Goal: Information Seeking & Learning: Learn about a topic

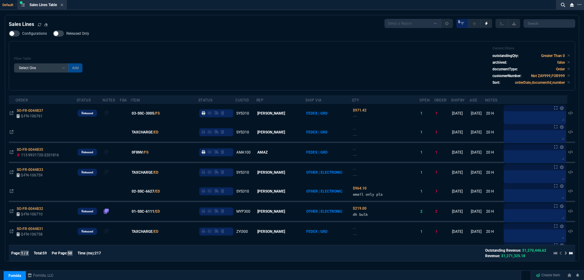
select select
click at [157, 50] on div "Filter Table Select One Add Filter () Age () ATS () Cond (itemVariantCode) Cust…" at bounding box center [292, 65] width 556 height 39
click at [158, 50] on div "Filter Table Select One Add Filter () Age () ATS () Cond (itemVariantCode) Cust…" at bounding box center [292, 65] width 556 height 39
click at [157, 50] on div "Filter Table Select One Add Filter () Age () ATS () Cond (itemVariantCode) Cust…" at bounding box center [292, 65] width 556 height 39
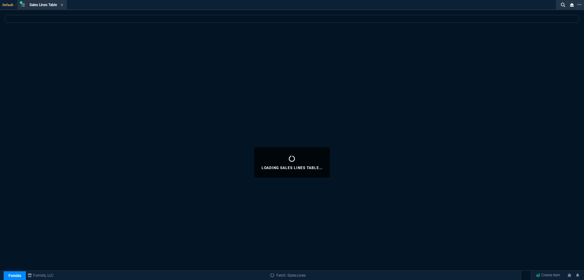
select select
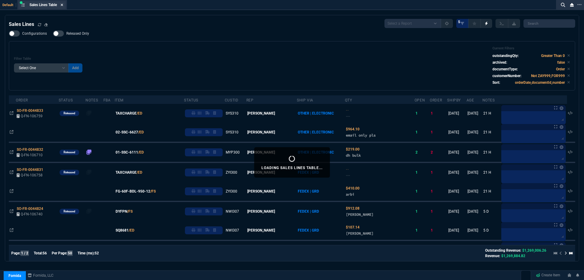
click at [63, 5] on icon at bounding box center [62, 5] width 3 height 4
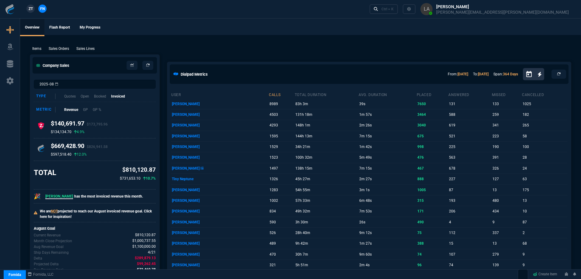
click at [33, 10] on span "ZT" at bounding box center [31, 8] width 4 height 5
click at [78, 47] on p "Sales Lines" at bounding box center [85, 48] width 18 height 5
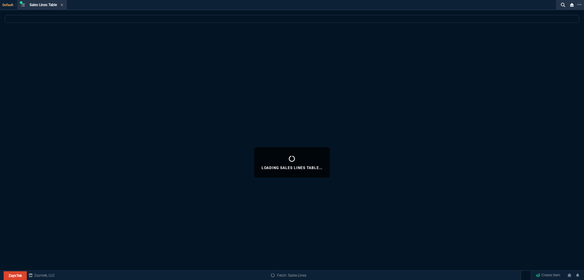
select select
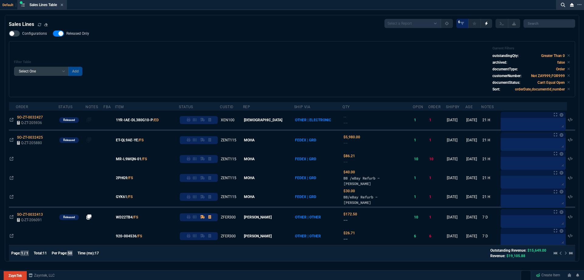
drag, startPoint x: 84, startPoint y: 34, endPoint x: 154, endPoint y: 54, distance: 73.1
click at [84, 34] on span "Released Only" at bounding box center [77, 33] width 23 height 5
click at [53, 34] on input "Released Only" at bounding box center [53, 33] width 0 height 0
checkbox input "false"
click at [239, 70] on div "Filter Table Select One Add Filter () Age () ATS () Cond (itemVariantCode) Cust…" at bounding box center [292, 69] width 556 height 46
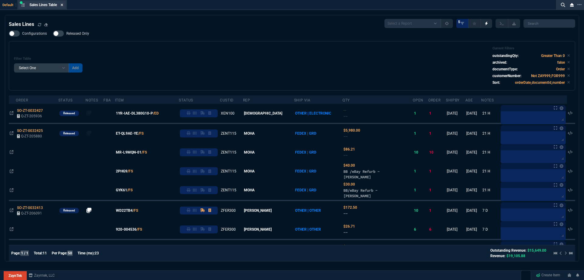
click at [63, 5] on icon at bounding box center [62, 5] width 2 height 2
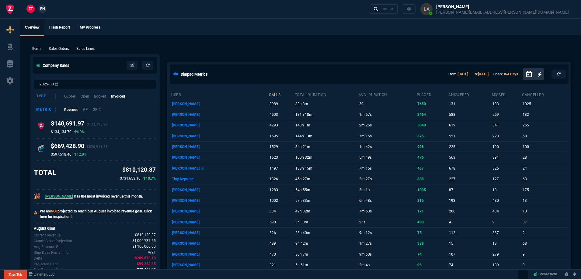
click at [47, 8] on nx-fornida-client-manager "ZT FN" at bounding box center [37, 9] width 24 height 9
click at [43, 9] on span "FN" at bounding box center [42, 8] width 5 height 5
click at [90, 47] on p "Sales Lines" at bounding box center [85, 48] width 18 height 5
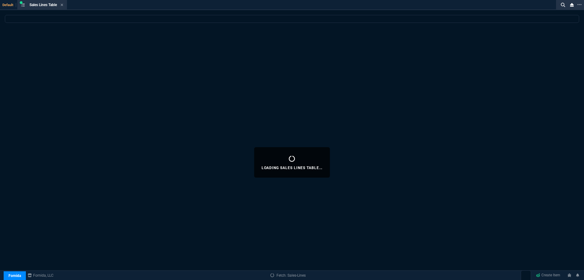
select select
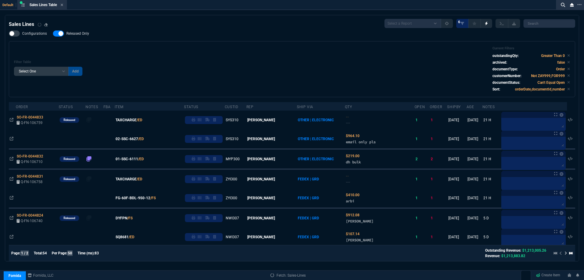
click at [91, 38] on div "Configurations Released Only Filter Table Select One Add Filter () Age () ATS (…" at bounding box center [292, 63] width 567 height 67
click at [86, 35] on span "Released Only" at bounding box center [77, 33] width 23 height 5
click at [53, 34] on input "Released Only" at bounding box center [53, 33] width 0 height 0
checkbox input "false"
click at [173, 44] on div "Filter Table Select One Add Filter () Age () ATS () Cond (itemVariantCode) Cust…" at bounding box center [292, 69] width 567 height 56
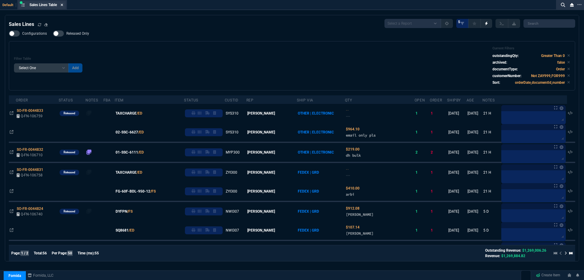
click at [63, 6] on icon at bounding box center [62, 5] width 3 height 4
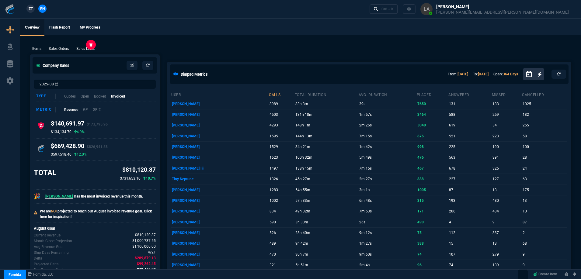
click at [92, 51] on p "Sales Lines" at bounding box center [85, 48] width 18 height 5
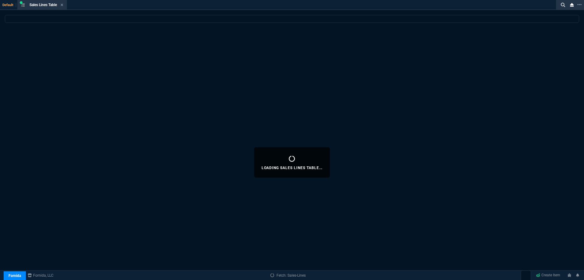
select select
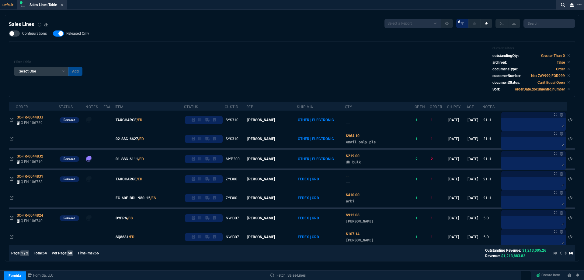
click at [75, 35] on span "Released Only" at bounding box center [77, 33] width 23 height 5
click at [53, 34] on input "Released Only" at bounding box center [53, 33] width 0 height 0
checkbox input "false"
click at [179, 44] on div "Filter Table Select One Add Filter () Age () ATS () Cond (itemVariantCode) Cust…" at bounding box center [292, 69] width 567 height 56
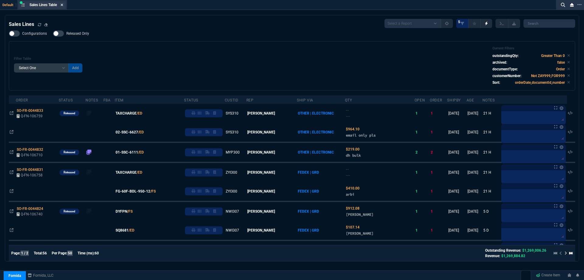
click at [63, 6] on icon at bounding box center [62, 5] width 2 height 2
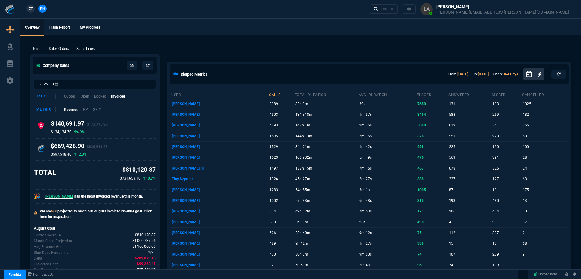
click at [31, 9] on span "ZT" at bounding box center [31, 8] width 4 height 5
click at [85, 48] on p "Sales Lines" at bounding box center [85, 48] width 18 height 5
select select
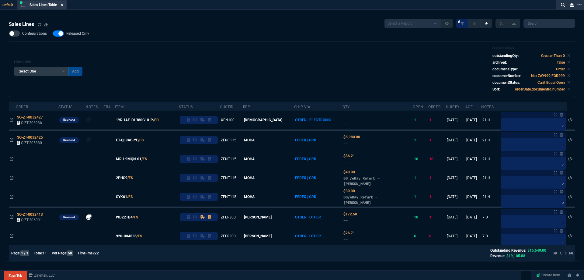
click at [63, 7] on fa-icon at bounding box center [62, 5] width 3 height 4
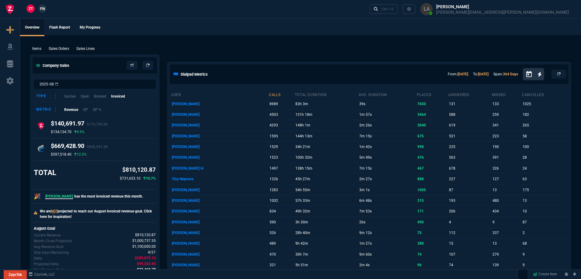
click at [49, 9] on div "ZT FN Ctrl + K" at bounding box center [290, 9] width 581 height 18
click at [44, 10] on span "FN" at bounding box center [42, 8] width 5 height 5
click at [93, 47] on p "Sales Lines" at bounding box center [85, 48] width 18 height 5
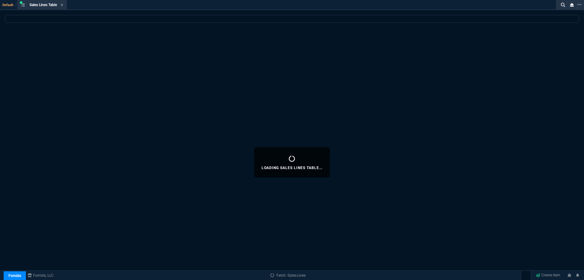
select select
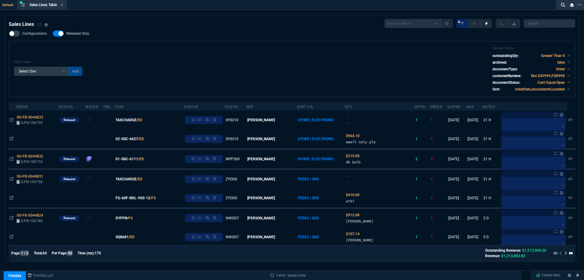
click at [87, 33] on span "Released Only" at bounding box center [77, 33] width 23 height 5
click at [53, 33] on input "Released Only" at bounding box center [53, 33] width 0 height 0
checkbox input "false"
click at [190, 48] on div "Filter Table Select One Add Filter () Age () ATS () Cond (itemVariantCode) Cust…" at bounding box center [292, 69] width 567 height 56
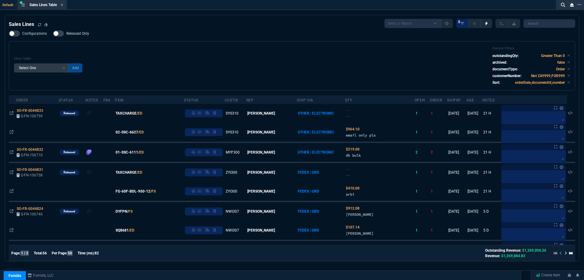
click at [213, 40] on div "Configurations Released Only Filter Table Select One Add Filter () Age () ATS (…" at bounding box center [292, 60] width 567 height 60
click at [63, 5] on icon at bounding box center [62, 5] width 2 height 2
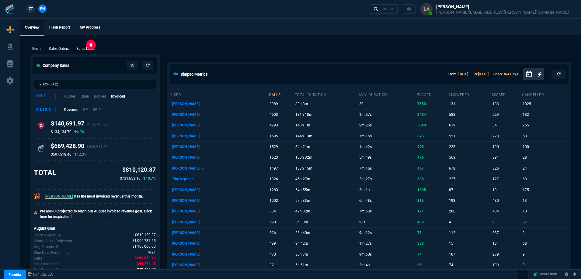
click at [85, 47] on p "Sales Lines" at bounding box center [85, 48] width 18 height 5
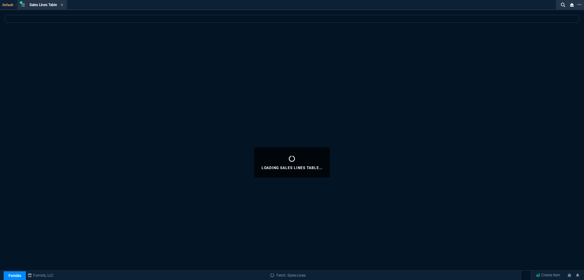
select select
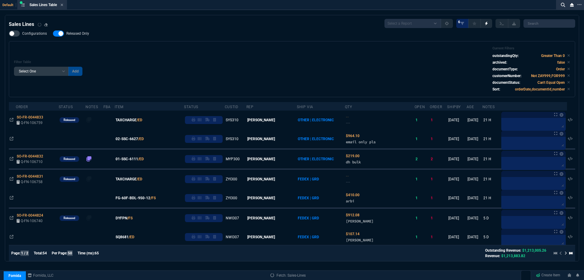
click at [74, 33] on span "Released Only" at bounding box center [77, 33] width 23 height 5
click at [53, 33] on input "Released Only" at bounding box center [53, 33] width 0 height 0
click at [227, 44] on div "Filter Table Select One Add Filter () Age () ATS () Cond (itemVariantCode) Cust…" at bounding box center [292, 69] width 567 height 56
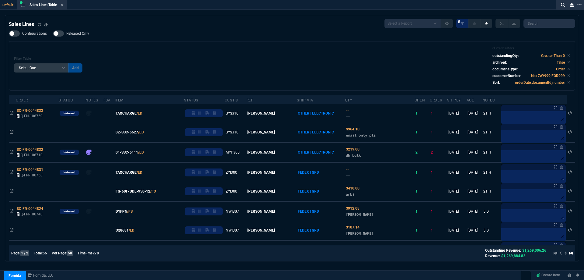
click at [74, 36] on label "Released Only" at bounding box center [74, 33] width 42 height 6
click at [53, 34] on input "Released Only" at bounding box center [53, 33] width 0 height 0
checkbox input "true"
click at [224, 44] on div "Filter Table Select One Add Filter () Age () ATS () Cond (itemVariantCode) Cust…" at bounding box center [292, 65] width 567 height 49
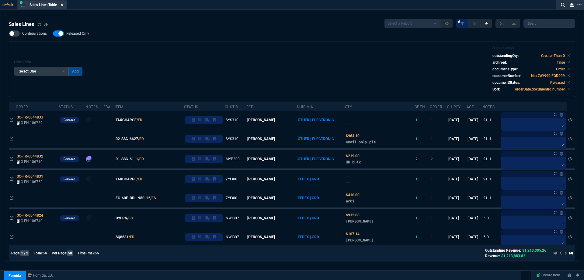
click at [62, 7] on fa-icon at bounding box center [62, 5] width 3 height 4
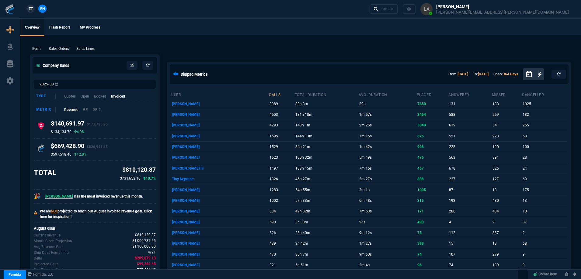
click at [31, 9] on span "ZT" at bounding box center [31, 8] width 4 height 5
click at [86, 47] on p "Sales Lines" at bounding box center [85, 48] width 18 height 5
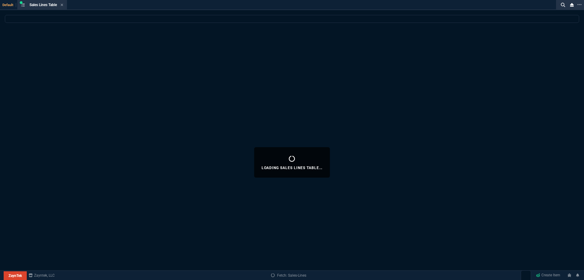
select select
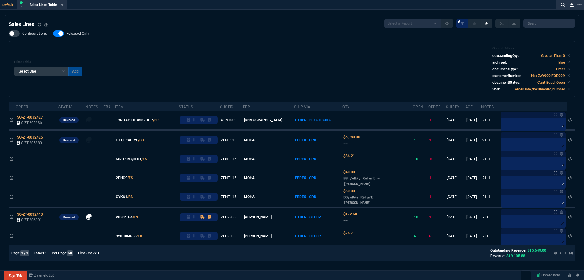
click at [79, 37] on label "Released Only" at bounding box center [74, 33] width 42 height 6
click at [53, 34] on input "Released Only" at bounding box center [53, 33] width 0 height 0
checkbox input "false"
click at [184, 53] on div "Filter Table Select One Add Filter () Age () ATS () Cond (itemVariantCode) Cust…" at bounding box center [292, 69] width 556 height 46
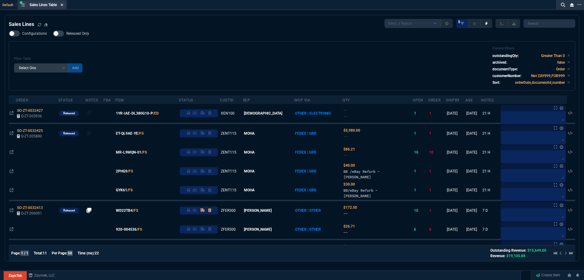
click at [63, 5] on icon at bounding box center [62, 5] width 3 height 4
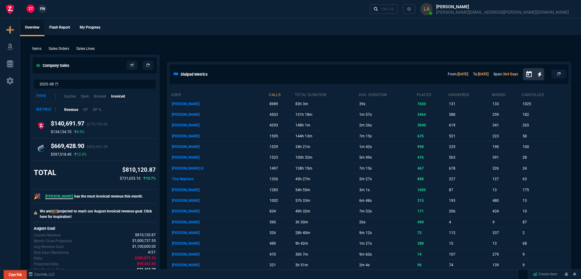
click at [42, 9] on span "FN" at bounding box center [42, 8] width 5 height 5
click at [89, 50] on p "Sales Lines" at bounding box center [85, 48] width 18 height 5
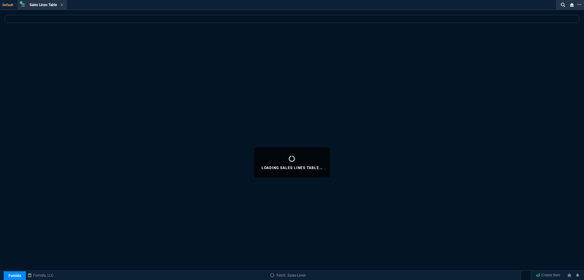
select select
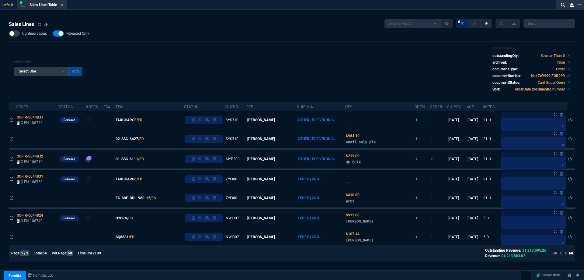
click at [81, 36] on span "Released Only" at bounding box center [77, 33] width 23 height 5
click at [53, 34] on input "Released Only" at bounding box center [53, 33] width 0 height 0
checkbox input "false"
click at [253, 61] on div "Filter Table Select One Add Filter () Age () ATS () Cond (itemVariantCode) Cust…" at bounding box center [292, 69] width 556 height 46
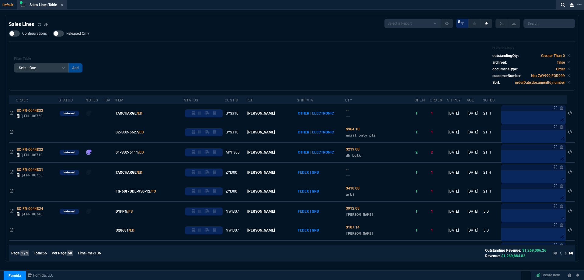
click at [63, 6] on icon at bounding box center [62, 5] width 3 height 4
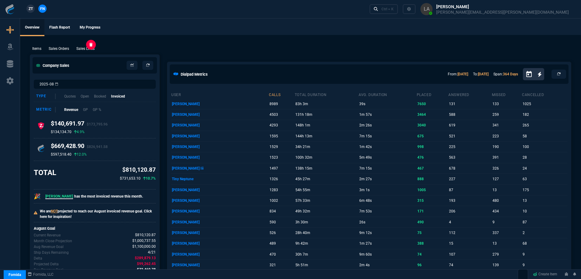
click at [84, 47] on p "Sales Lines" at bounding box center [85, 48] width 18 height 5
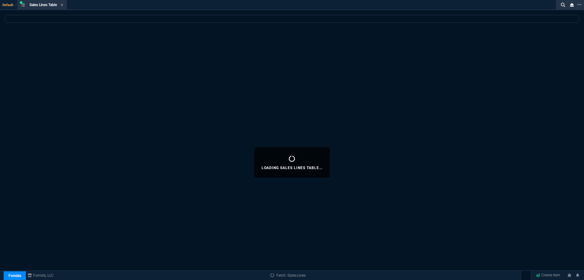
select select
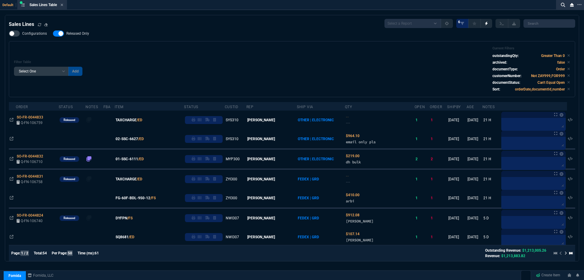
click at [75, 37] on nx-fornida-field-switch-one "Released Only" at bounding box center [74, 35] width 42 height 6
click at [80, 36] on span "Released Only" at bounding box center [77, 33] width 23 height 5
click at [53, 34] on input "Released Only" at bounding box center [53, 33] width 0 height 0
checkbox input "false"
click at [150, 44] on div "Filter Table Select One Add Filter () Age () ATS () Cond (itemVariantCode) Cust…" at bounding box center [292, 69] width 567 height 56
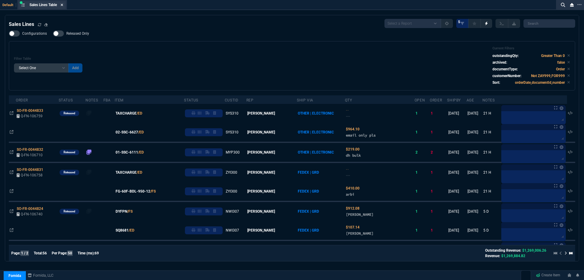
click at [63, 6] on icon at bounding box center [62, 5] width 3 height 4
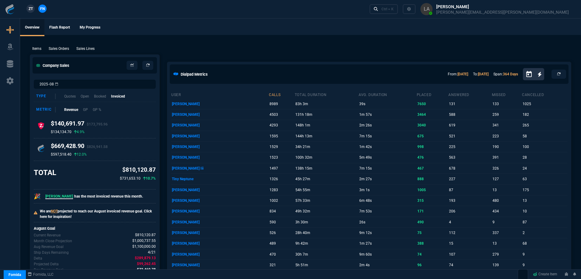
click at [29, 10] on span "ZT" at bounding box center [31, 8] width 4 height 5
click at [93, 50] on p "Sales Lines" at bounding box center [85, 48] width 18 height 5
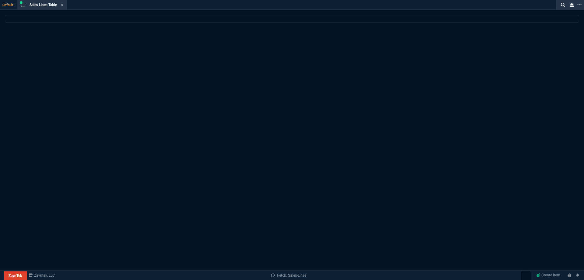
select select
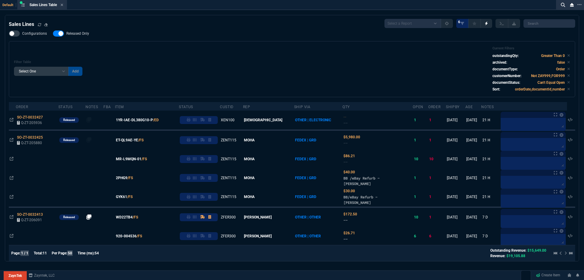
click at [78, 33] on span "Released Only" at bounding box center [77, 33] width 23 height 5
click at [53, 33] on input "Released Only" at bounding box center [53, 33] width 0 height 0
checkbox input "false"
click at [137, 63] on div "Filter Table Select One Add Filter () Age () ATS () Cond (itemVariantCode) Cust…" at bounding box center [292, 69] width 556 height 46
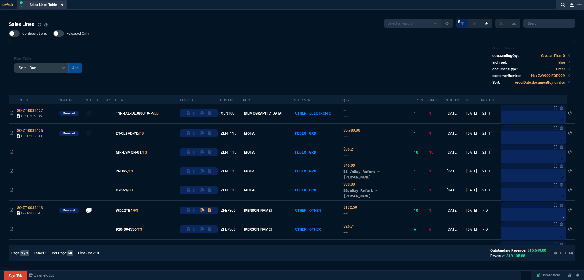
click at [63, 4] on icon at bounding box center [62, 5] width 2 height 2
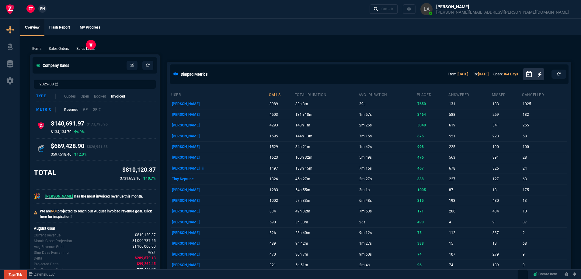
click at [88, 48] on p "Sales Lines" at bounding box center [85, 48] width 18 height 5
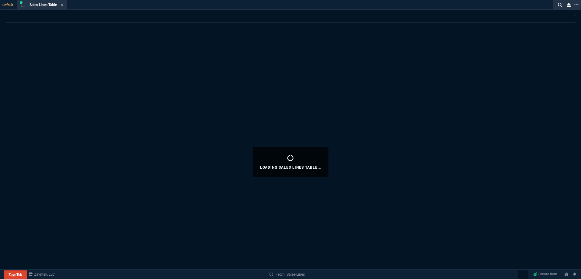
select select
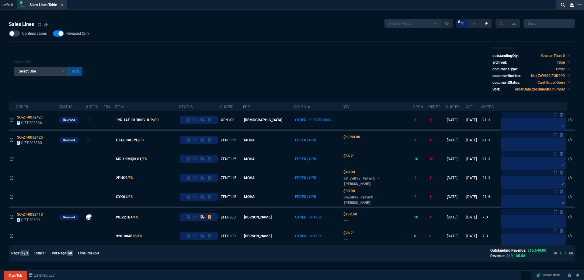
click at [76, 31] on span "Released Only" at bounding box center [77, 33] width 23 height 5
click at [53, 33] on input "Released Only" at bounding box center [53, 33] width 0 height 0
checkbox input "false"
click at [271, 61] on div "Filter Table Select One Add Filter () Age () ATS () Cond (itemVariantCode) Cust…" at bounding box center [292, 69] width 556 height 46
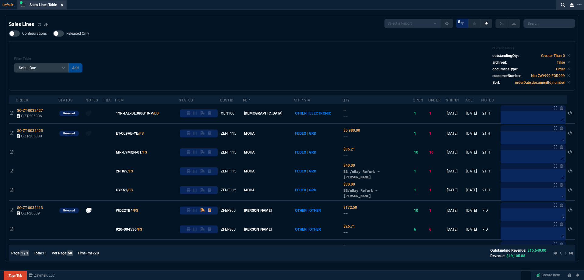
click at [63, 5] on icon at bounding box center [62, 5] width 2 height 2
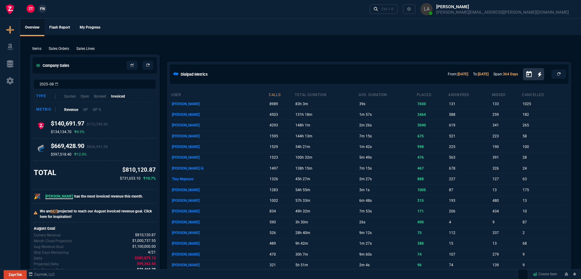
click at [41, 9] on span "FN" at bounding box center [42, 8] width 5 height 5
click at [85, 51] on p "Sales Lines" at bounding box center [85, 48] width 18 height 5
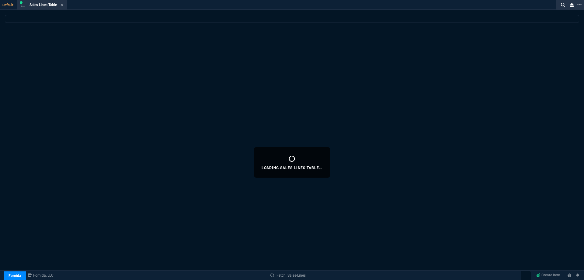
select select
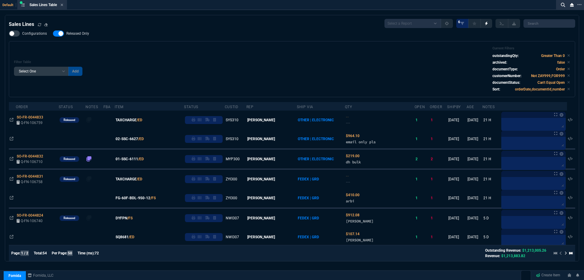
click at [80, 35] on span "Released Only" at bounding box center [77, 33] width 23 height 5
click at [53, 34] on input "Released Only" at bounding box center [53, 33] width 0 height 0
checkbox input "false"
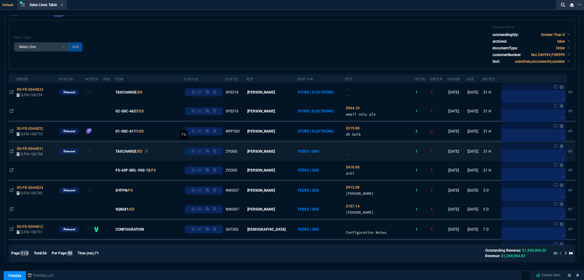
scroll to position [30, 0]
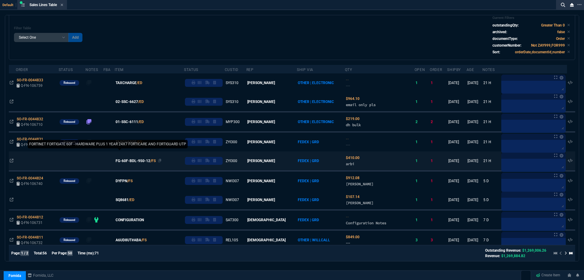
click at [136, 159] on span "FG-60F-BDL-950-12" at bounding box center [133, 160] width 35 height 5
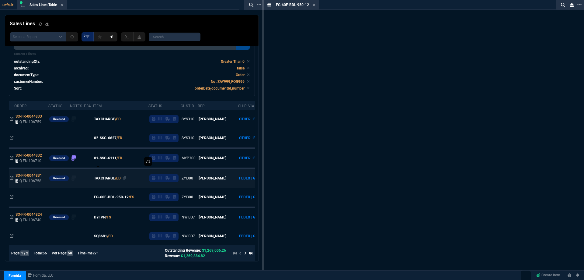
scroll to position [48, 0]
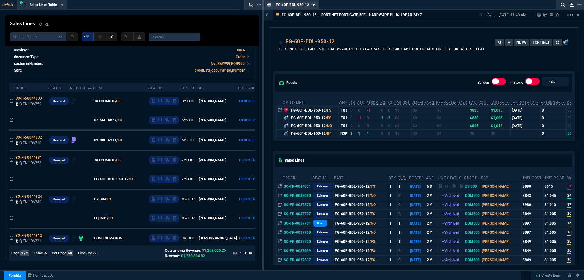
click at [315, 6] on icon at bounding box center [314, 5] width 3 height 4
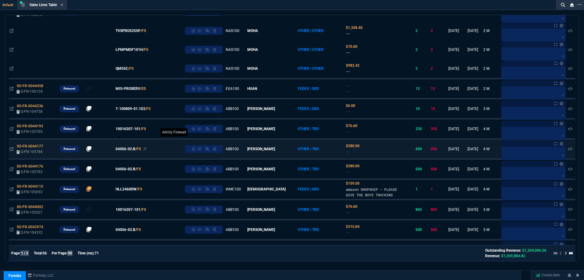
scroll to position [700, 0]
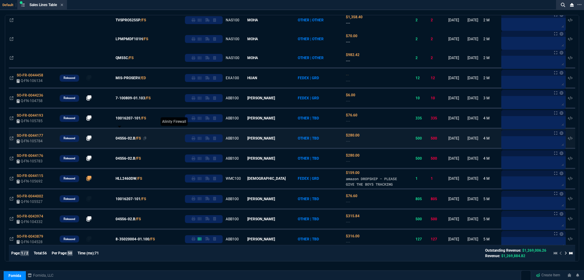
click at [127, 138] on span "04S56-02.B" at bounding box center [126, 137] width 20 height 5
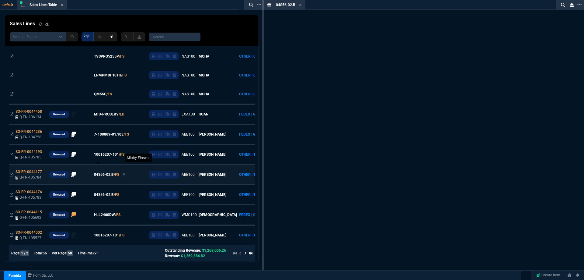
scroll to position [736, 0]
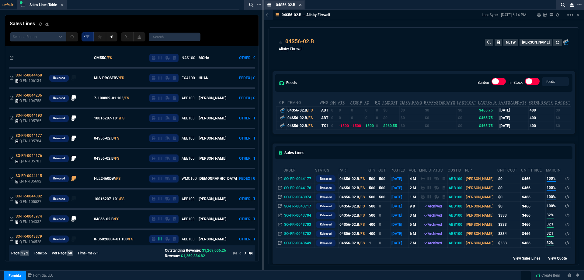
click at [301, 5] on icon at bounding box center [300, 5] width 2 height 2
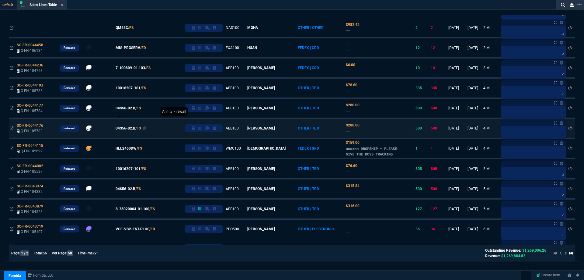
scroll to position [730, 0]
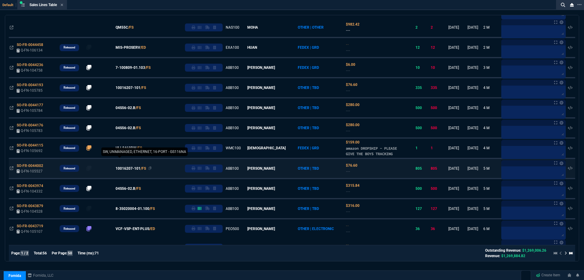
click at [131, 171] on span "10016207-101" at bounding box center [128, 168] width 25 height 5
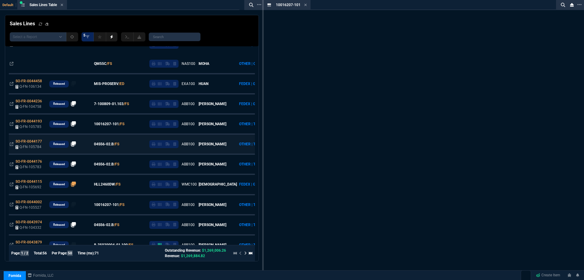
scroll to position [766, 0]
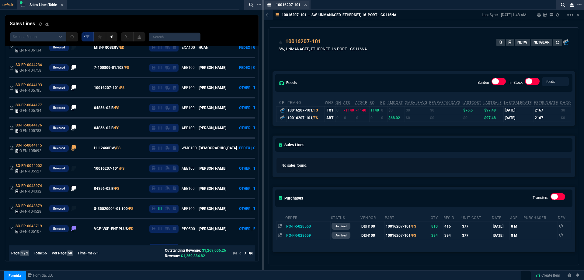
click at [305, 5] on icon at bounding box center [306, 5] width 2 height 2
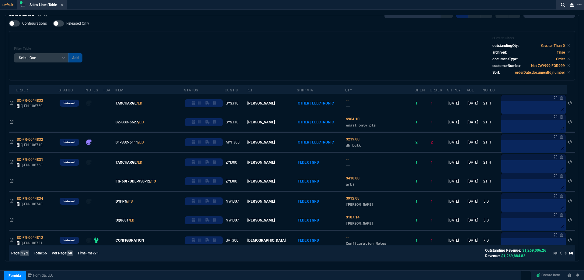
scroll to position [0, 0]
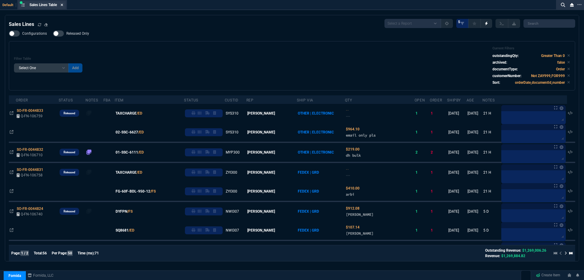
click at [63, 5] on icon at bounding box center [62, 5] width 2 height 2
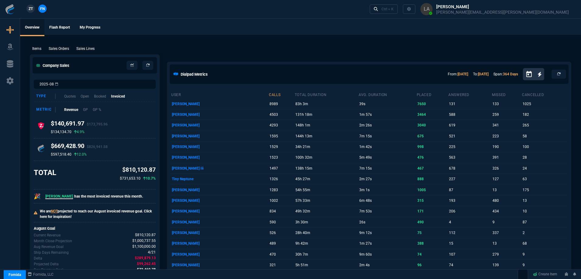
click at [33, 9] on span "ZT" at bounding box center [31, 8] width 4 height 5
click at [88, 47] on p "Sales Lines" at bounding box center [85, 48] width 18 height 5
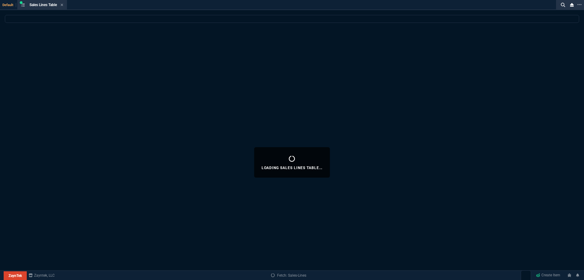
select select
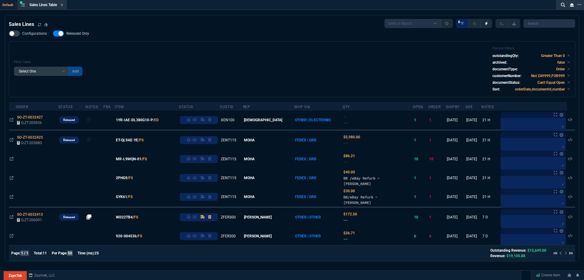
click at [75, 37] on nx-fornida-field-switch-one "Released Only" at bounding box center [74, 35] width 42 height 6
click at [76, 36] on span "Released Only" at bounding box center [77, 33] width 23 height 5
click at [53, 34] on input "Released Only" at bounding box center [53, 33] width 0 height 0
click at [126, 42] on div "Filter Table Select One Add Filter () Age () ATS () Cond (itemVariantCode) Cust…" at bounding box center [292, 69] width 567 height 56
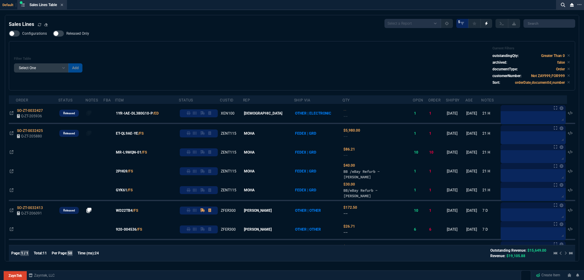
click at [76, 36] on span "Released Only" at bounding box center [77, 33] width 23 height 5
click at [53, 34] on input "Released Only" at bounding box center [53, 33] width 0 height 0
click at [147, 42] on div "Configurations Released Only Filter Table Select One Add Filter () Age () ATS (…" at bounding box center [292, 60] width 567 height 60
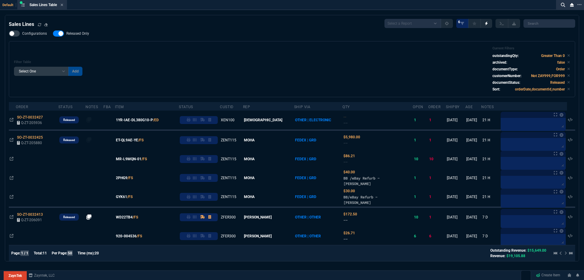
click at [145, 44] on div "Filter Table Select One Add Filter () Age () ATS () Cond (itemVariantCode) Cust…" at bounding box center [292, 69] width 567 height 56
click at [84, 34] on span "Released Only" at bounding box center [77, 33] width 23 height 5
click at [53, 34] on input "Released Only" at bounding box center [53, 33] width 0 height 0
checkbox input "false"
click at [176, 45] on div "Filter Table Select One Add Filter () Age () ATS () Cond (itemVariantCode) Cust…" at bounding box center [292, 69] width 567 height 56
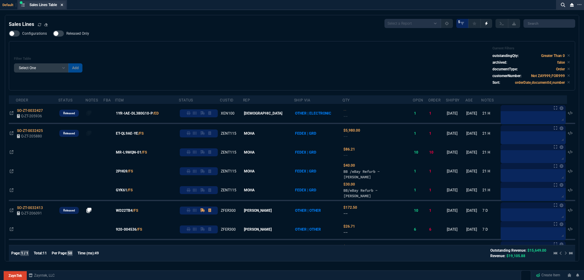
click at [63, 4] on icon at bounding box center [62, 5] width 3 height 4
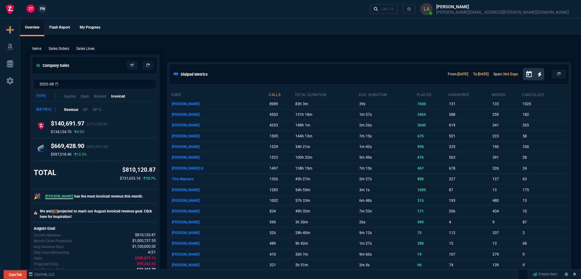
click at [215, 20] on ul "Overview Flash Report My Progress" at bounding box center [300, 27] width 561 height 16
click at [83, 48] on p "Sales Lines" at bounding box center [85, 48] width 18 height 5
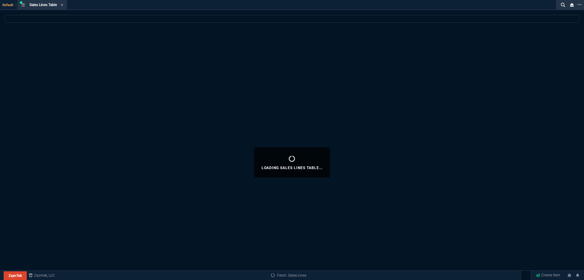
select select
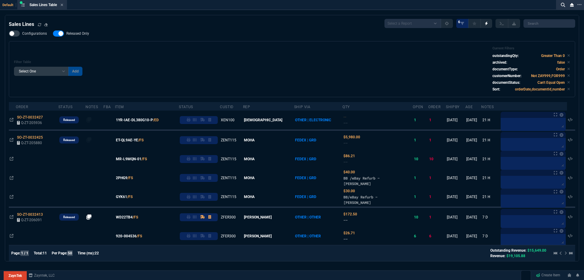
click at [67, 33] on span "Released Only" at bounding box center [77, 33] width 23 height 5
click at [53, 33] on input "Released Only" at bounding box center [53, 33] width 0 height 0
checkbox input "false"
click at [212, 41] on div "Configurations Released Only Filter Table Select One Add Filter () Age () ATS (…" at bounding box center [292, 63] width 567 height 67
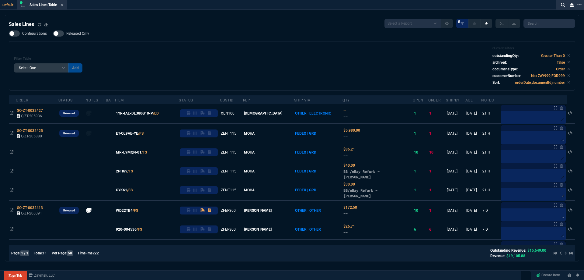
click at [215, 49] on div "Filter Table Select One Add Filter () Age () ATS () Cond (itemVariantCode) Cust…" at bounding box center [292, 65] width 556 height 39
click at [220, 40] on div "Configurations Released Only Filter Table Select One Add Filter () Age () ATS (…" at bounding box center [292, 60] width 567 height 60
click at [62, 6] on icon at bounding box center [62, 5] width 3 height 4
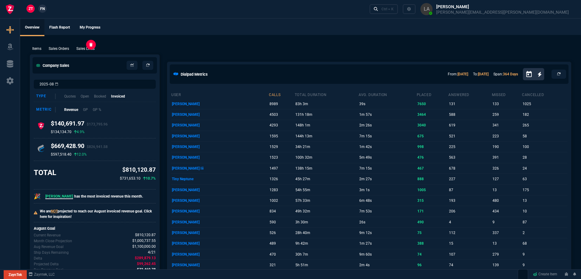
click at [81, 49] on p "Sales Lines" at bounding box center [85, 48] width 18 height 5
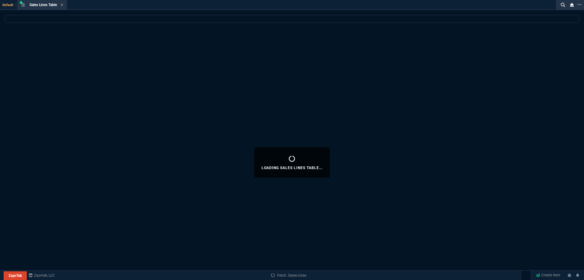
select select
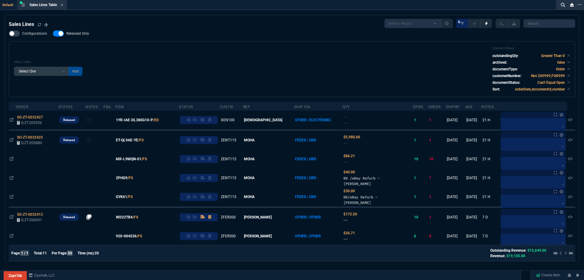
click at [82, 49] on div "Filter Table Select One Add Filter () Age () ATS () Cond (itemVariantCode) Cust…" at bounding box center [292, 69] width 556 height 46
drag, startPoint x: 112, startPoint y: 48, endPoint x: 132, endPoint y: 51, distance: 20.5
click at [114, 49] on div "Filter Table Select One Add Filter () Age () ATS () Cond (itemVariantCode) Cust…" at bounding box center [292, 69] width 556 height 46
click at [132, 51] on div "Filter Table Select One Add Filter () Age () ATS () Cond (itemVariantCode) Cust…" at bounding box center [292, 69] width 556 height 46
click at [62, 5] on icon at bounding box center [62, 5] width 3 height 4
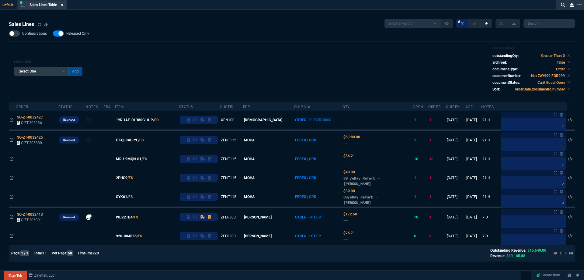
click at [62, 5] on div "ZT FN Ctrl + K" at bounding box center [292, 9] width 584 height 18
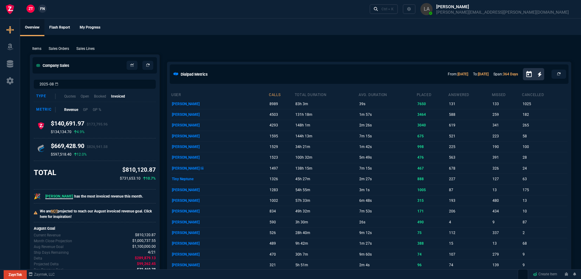
click at [42, 8] on span "FN" at bounding box center [42, 8] width 5 height 5
click at [93, 50] on p "Sales Lines" at bounding box center [85, 48] width 18 height 5
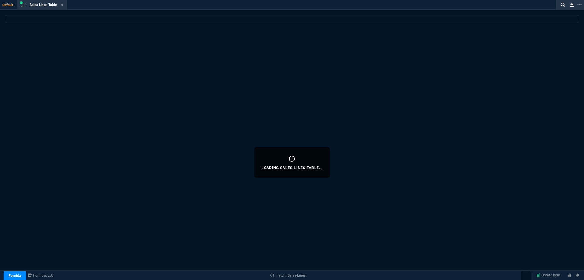
select select
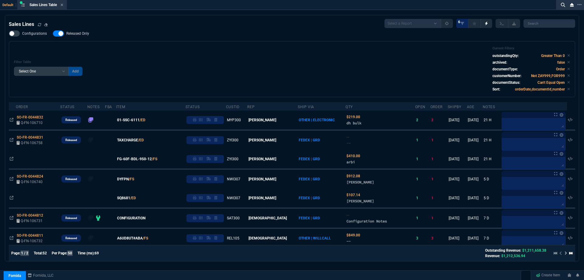
click at [79, 32] on span "Released Only" at bounding box center [77, 33] width 23 height 5
click at [53, 33] on input "Released Only" at bounding box center [53, 33] width 0 height 0
checkbox input "false"
click at [218, 55] on div "Filter Table Select One Add Filter () Age () ATS () Cond (itemVariantCode) Cust…" at bounding box center [292, 69] width 556 height 46
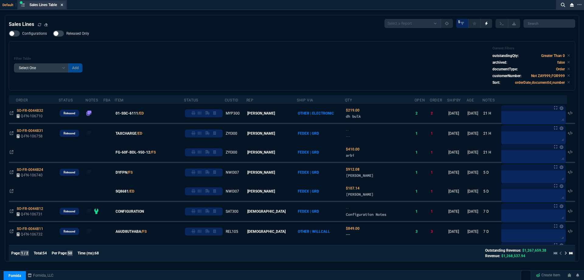
click at [63, 6] on icon at bounding box center [62, 5] width 3 height 4
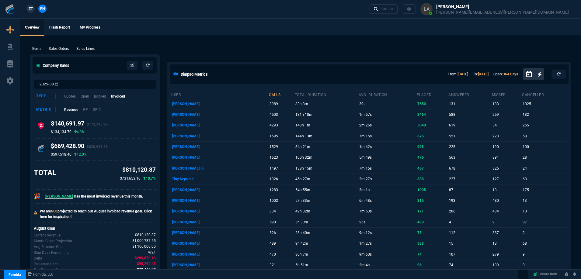
click at [32, 10] on span "ZT" at bounding box center [31, 8] width 4 height 5
click at [82, 48] on p "Sales Lines" at bounding box center [85, 48] width 18 height 5
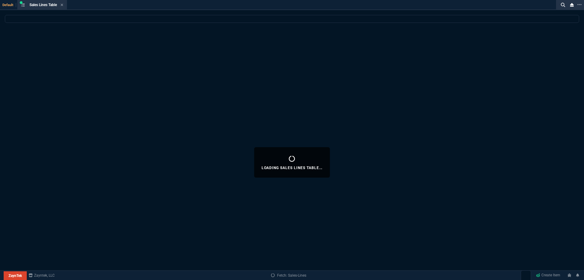
select select
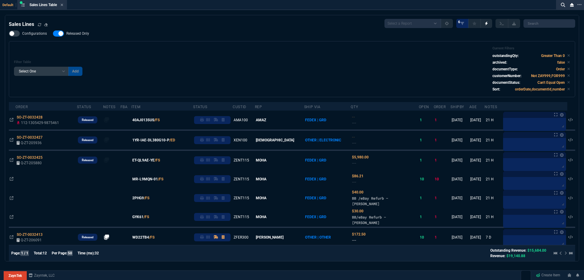
click at [78, 30] on div "Sales Lines Select a Report NEW QUERY SonicWall Sale AMZ (MTD) NEW QUERY INS100…" at bounding box center [292, 191] width 567 height 345
click at [81, 33] on span "Released Only" at bounding box center [77, 33] width 23 height 5
click at [53, 33] on input "Released Only" at bounding box center [53, 33] width 0 height 0
checkbox input "false"
click at [175, 51] on div "Filter Table Select One Add Filter () Age () ATS () Cond (itemVariantCode) Cust…" at bounding box center [292, 69] width 556 height 46
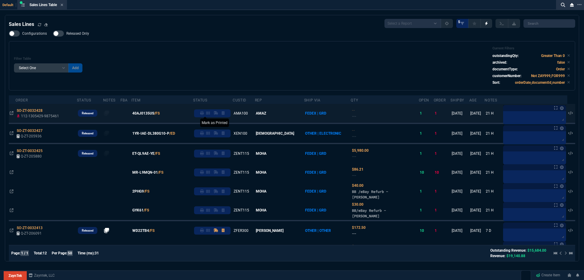
click at [204, 113] on icon at bounding box center [202, 113] width 4 height 4
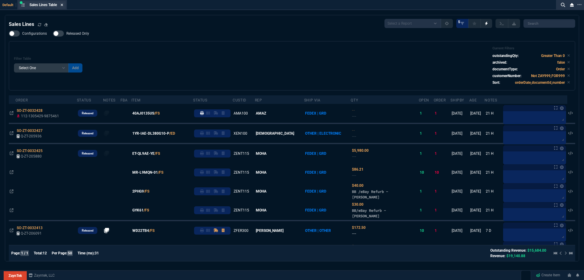
click at [62, 6] on icon at bounding box center [62, 5] width 3 height 4
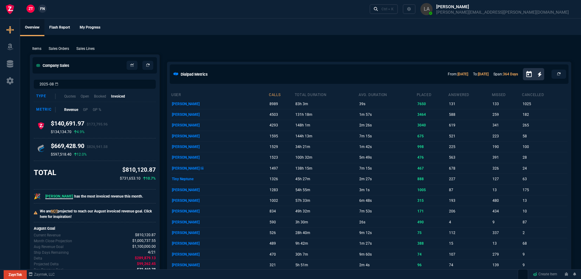
click at [43, 10] on span "FN" at bounding box center [42, 8] width 5 height 5
click at [31, 9] on span "ZT" at bounding box center [31, 8] width 4 height 5
click at [91, 48] on p "Sales Lines" at bounding box center [85, 48] width 18 height 5
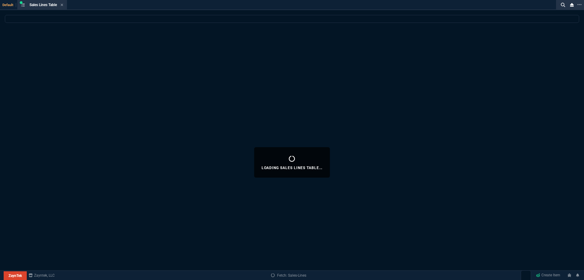
select select
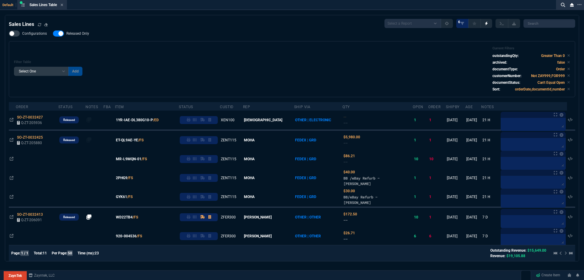
click at [80, 35] on span "Released Only" at bounding box center [77, 33] width 23 height 5
click at [53, 34] on input "Released Only" at bounding box center [53, 33] width 0 height 0
checkbox input "false"
click at [204, 51] on div "Filter Table Select One Add Filter () Age () ATS () Cond (itemVariantCode) Cust…" at bounding box center [292, 69] width 556 height 46
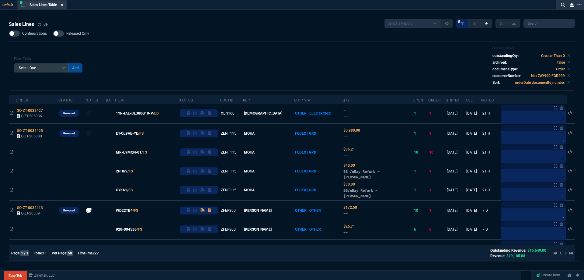
click at [63, 7] on fa-icon at bounding box center [62, 5] width 3 height 4
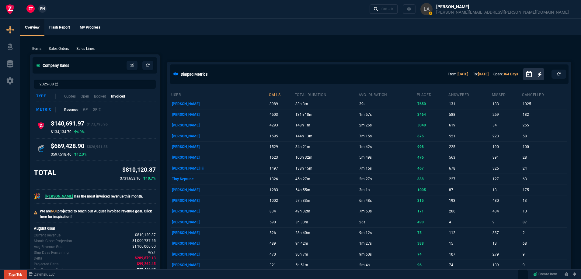
click at [46, 7] on nx-fornida-client-manager "ZT FN" at bounding box center [37, 9] width 24 height 9
click at [46, 8] on link "FN" at bounding box center [42, 9] width 8 height 8
click at [92, 50] on p "Sales Lines" at bounding box center [85, 48] width 18 height 5
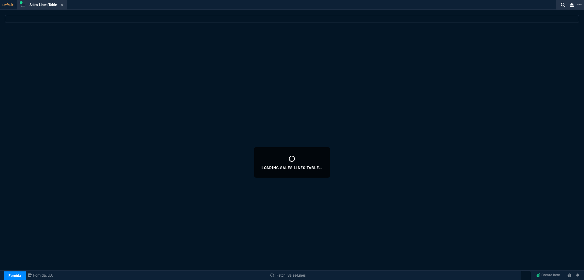
select select
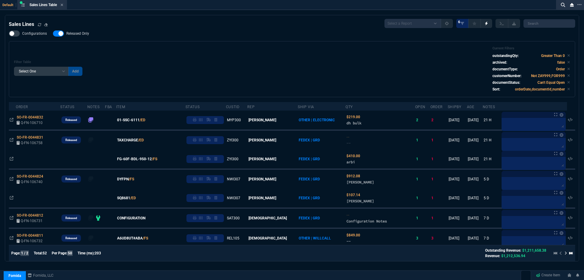
click at [81, 34] on span "Released Only" at bounding box center [77, 33] width 23 height 5
click at [53, 34] on input "Released Only" at bounding box center [53, 33] width 0 height 0
click at [193, 46] on div "Filter Table Select One Add Filter () Age () ATS () Cond (itemVariantCode) Cust…" at bounding box center [292, 69] width 567 height 56
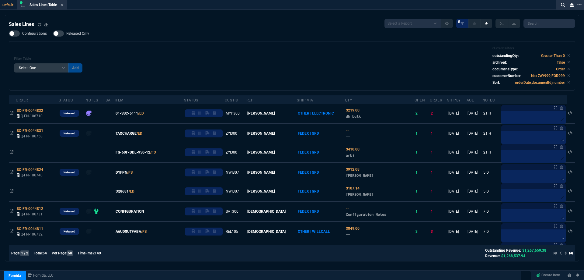
drag, startPoint x: 76, startPoint y: 34, endPoint x: 214, endPoint y: 50, distance: 139.3
click at [76, 34] on span "Released Only" at bounding box center [77, 33] width 23 height 5
click at [53, 34] on input "Released Only" at bounding box center [53, 33] width 0 height 0
click at [216, 47] on div "Filter Table Select One Add Filter () Age () ATS () Cond (itemVariantCode) Cust…" at bounding box center [292, 65] width 556 height 39
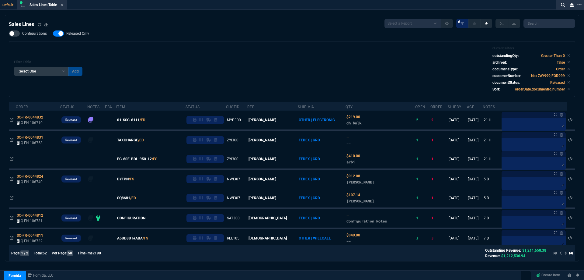
drag, startPoint x: 74, startPoint y: 34, endPoint x: 204, endPoint y: 40, distance: 129.8
click at [74, 34] on span "Released Only" at bounding box center [77, 33] width 23 height 5
click at [53, 34] on input "Released Only" at bounding box center [53, 33] width 0 height 0
checkbox input "false"
click at [204, 40] on div "Configurations Released Only Filter Table Select One Add Filter () Age () ATS (…" at bounding box center [292, 63] width 567 height 67
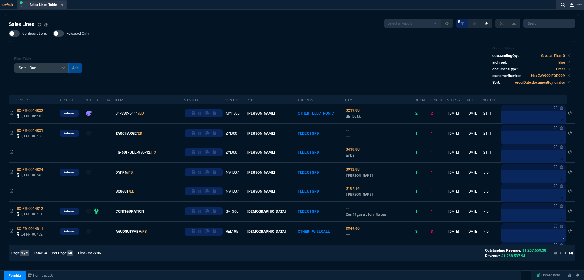
click at [65, 4] on div "Sales Lines Table Sales Line" at bounding box center [42, 5] width 47 height 8
click at [63, 5] on icon at bounding box center [62, 5] width 3 height 4
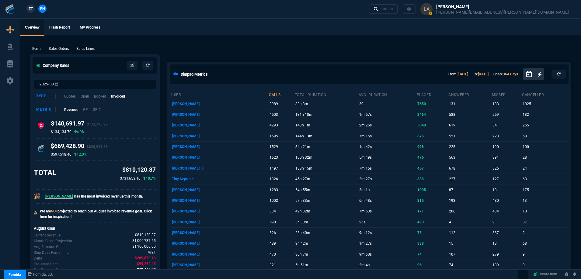
click at [29, 10] on span "ZT" at bounding box center [31, 8] width 4 height 5
click at [82, 46] on p "Sales Lines" at bounding box center [85, 48] width 18 height 5
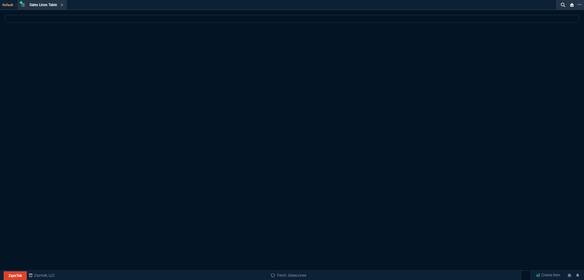
select select
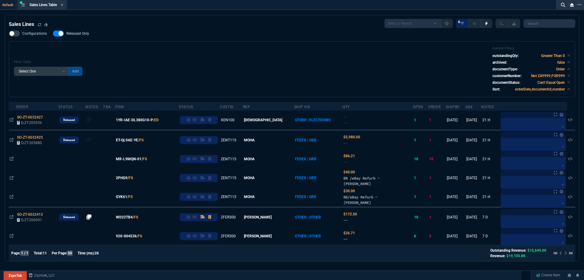
click at [83, 35] on span "Released Only" at bounding box center [77, 33] width 23 height 5
click at [53, 34] on input "Released Only" at bounding box center [53, 33] width 0 height 0
checkbox input "false"
click at [242, 54] on div "Filter Table Select One Add Filter () Age () ATS () Cond (itemVariantCode) Cust…" at bounding box center [292, 69] width 556 height 46
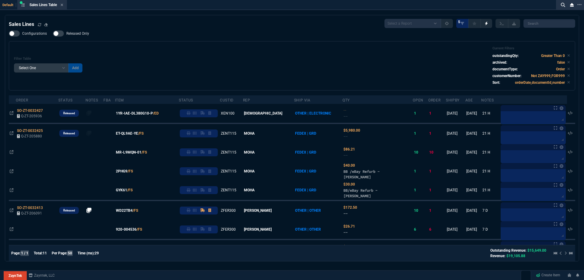
click at [63, 7] on fa-icon at bounding box center [62, 5] width 3 height 4
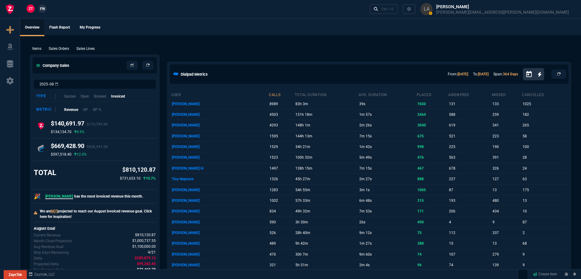
click at [46, 10] on link "FN" at bounding box center [42, 9] width 8 height 8
click at [88, 51] on p "Sales Lines" at bounding box center [85, 48] width 18 height 5
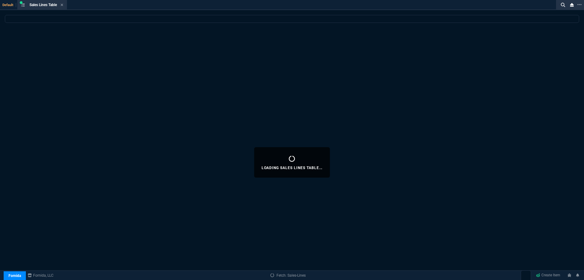
select select
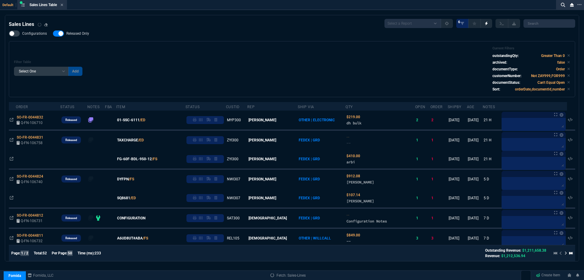
click at [70, 36] on label "Released Only" at bounding box center [74, 33] width 42 height 6
click at [53, 34] on input "Released Only" at bounding box center [53, 33] width 0 height 0
click at [161, 43] on div "Filter Table Select One Add Filter () Age () ATS () Cond (itemVariantCode) Cust…" at bounding box center [292, 69] width 567 height 56
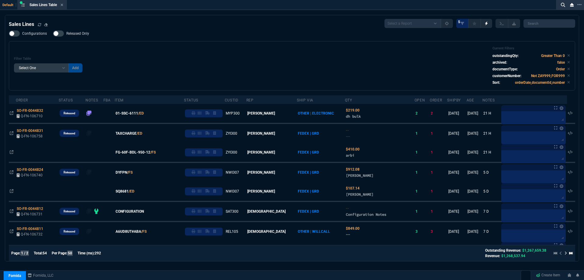
click at [78, 37] on nx-fornida-field-switch-one "Released Only" at bounding box center [74, 35] width 42 height 6
click at [78, 36] on span "Released Only" at bounding box center [77, 33] width 23 height 5
click at [53, 34] on input "Released Only" at bounding box center [53, 33] width 0 height 0
click at [147, 47] on div "Filter Table Select One Add Filter () Age () ATS () Cond (itemVariantCode) Cust…" at bounding box center [292, 65] width 556 height 39
click at [86, 35] on span "Released Only" at bounding box center [77, 33] width 23 height 5
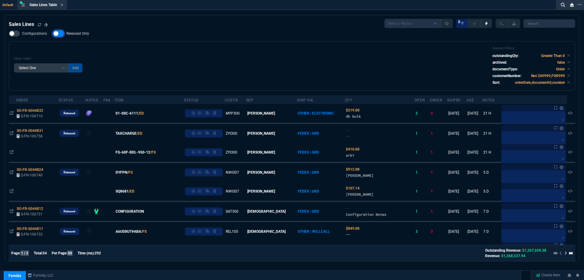
click at [53, 34] on input "Released Only" at bounding box center [53, 33] width 0 height 0
checkbox input "false"
click at [176, 51] on div "Filter Table Select One Add Filter () Age () ATS () Cond (itemVariantCode) Cust…" at bounding box center [292, 65] width 556 height 39
click at [62, 7] on fa-icon at bounding box center [62, 5] width 3 height 4
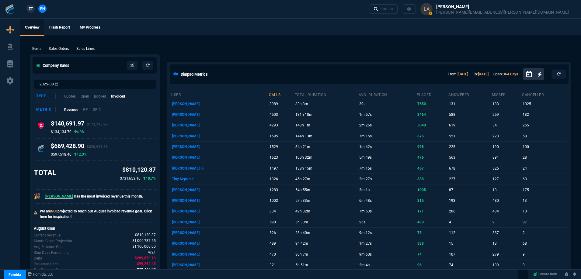
click at [33, 11] on span "ZT" at bounding box center [31, 8] width 4 height 5
click at [83, 47] on p "Sales Lines" at bounding box center [85, 48] width 18 height 5
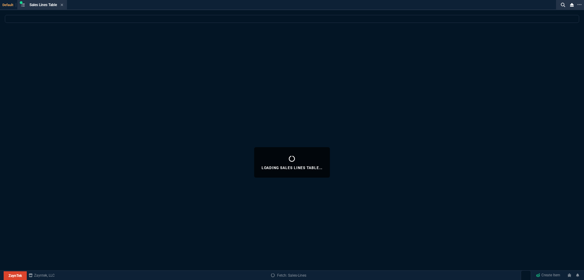
select select
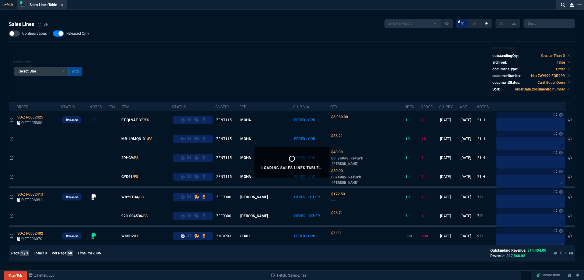
click at [81, 35] on span "Released Only" at bounding box center [77, 33] width 23 height 5
click at [53, 34] on input "Released Only" at bounding box center [53, 33] width 0 height 0
click at [165, 47] on div "Filter Table Select One Add Filter () Age () ATS () Cond (itemVariantCode) Cust…" at bounding box center [292, 69] width 556 height 46
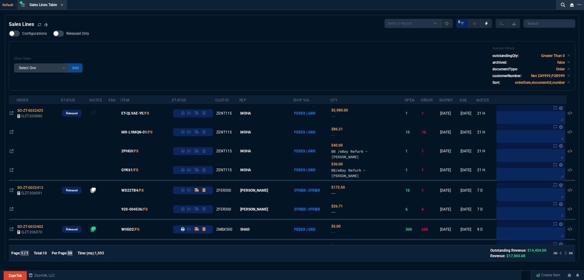
click at [85, 34] on span "Released Only" at bounding box center [77, 33] width 23 height 5
click at [53, 34] on input "Released Only" at bounding box center [53, 33] width 0 height 0
click at [199, 54] on div "Filter Table Select One Add Filter () Age () ATS () Cond (itemVariantCode) Cust…" at bounding box center [292, 65] width 556 height 39
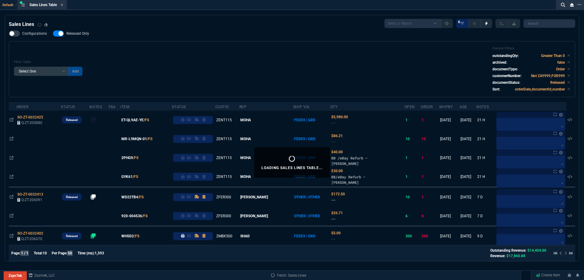
click at [84, 33] on span "Released Only" at bounding box center [77, 33] width 23 height 5
click at [53, 33] on input "Released Only" at bounding box center [53, 33] width 0 height 0
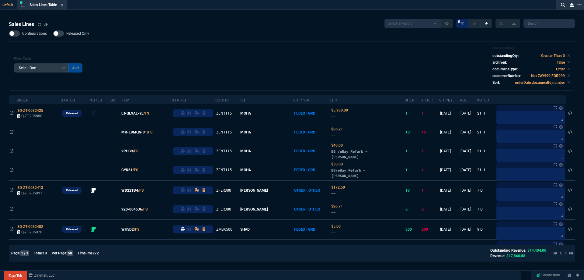
click at [93, 40] on div "Configurations Released Only Filter Table Select One Add Filter () Age () ATS (…" at bounding box center [292, 60] width 567 height 60
click at [83, 36] on span "Released Only" at bounding box center [77, 33] width 23 height 5
click at [53, 34] on input "Released Only" at bounding box center [53, 33] width 0 height 0
click at [141, 54] on div "Filter Table Select One Add Filter () Age () ATS () Cond (itemVariantCode) Cust…" at bounding box center [292, 65] width 556 height 39
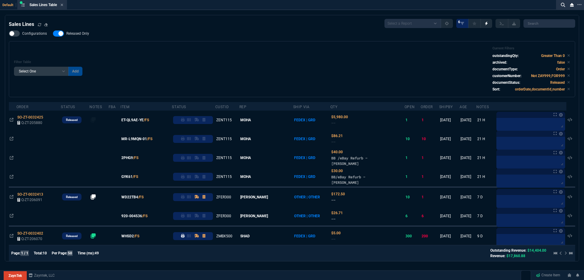
click at [78, 36] on span "Released Only" at bounding box center [77, 33] width 23 height 5
click at [53, 34] on input "Released Only" at bounding box center [53, 33] width 0 height 0
checkbox input "false"
click at [173, 70] on div "Filter Table Select One Add Filter () Age () ATS () Cond (itemVariantCode) Cust…" at bounding box center [292, 69] width 556 height 46
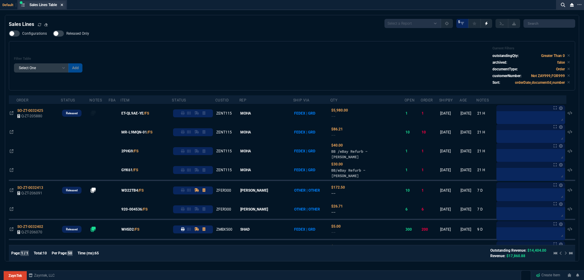
click at [63, 6] on icon at bounding box center [62, 5] width 3 height 4
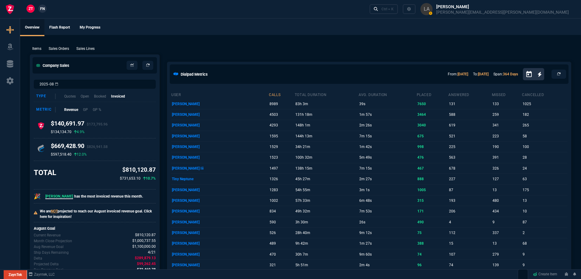
click at [41, 14] on div "ZT FN" at bounding box center [24, 9] width 48 height 11
click at [42, 13] on nx-fornida-client-manager "ZT FN" at bounding box center [37, 9] width 24 height 9
click at [44, 12] on link "FN" at bounding box center [42, 9] width 8 height 8
click at [94, 46] on p "Sales Lines" at bounding box center [85, 48] width 18 height 5
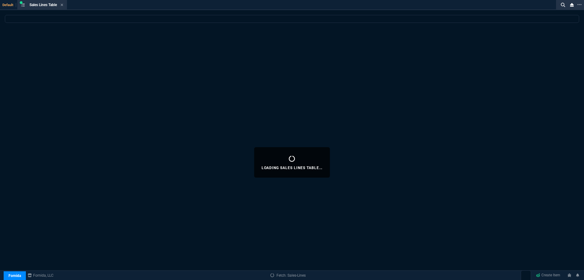
select select
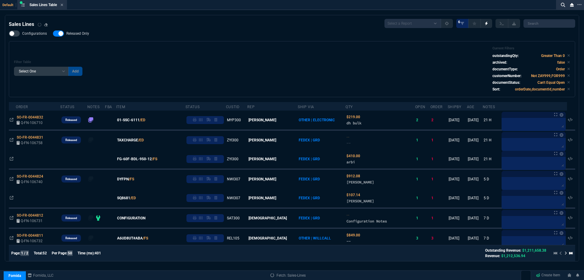
click at [76, 35] on span "Released Only" at bounding box center [77, 33] width 23 height 5
click at [53, 34] on input "Released Only" at bounding box center [53, 33] width 0 height 0
checkbox input "false"
click at [214, 39] on div "Configurations Released Only Filter Table Select One Add Filter () Age () ATS (…" at bounding box center [292, 63] width 567 height 67
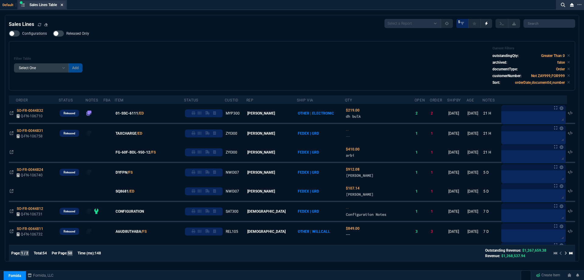
click at [63, 5] on icon at bounding box center [62, 5] width 3 height 4
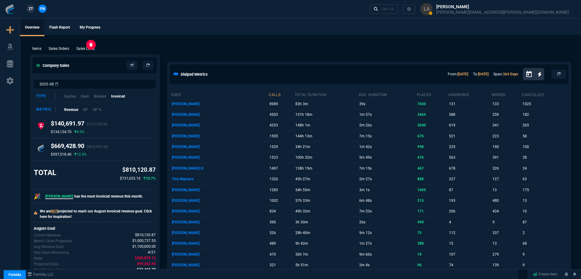
click at [84, 50] on p "Sales Lines" at bounding box center [85, 48] width 18 height 5
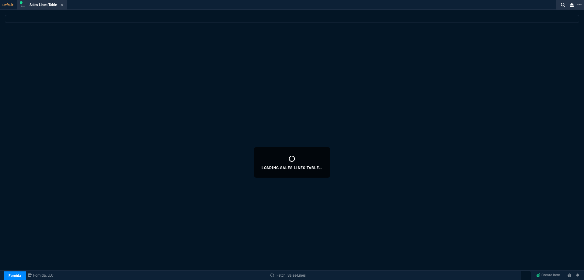
select select
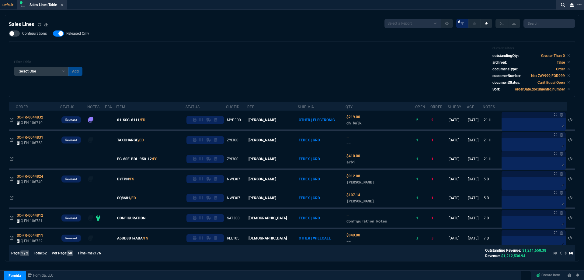
click at [152, 40] on div "Configurations Released Only Filter Table Select One Add Filter () Age () ATS (…" at bounding box center [292, 63] width 567 height 67
click at [149, 40] on div "Configurations Released Only Filter Table Select One Add Filter () Age () ATS (…" at bounding box center [292, 63] width 567 height 67
click at [72, 33] on span "Released Only" at bounding box center [77, 33] width 23 height 5
click at [53, 33] on input "Released Only" at bounding box center [53, 33] width 0 height 0
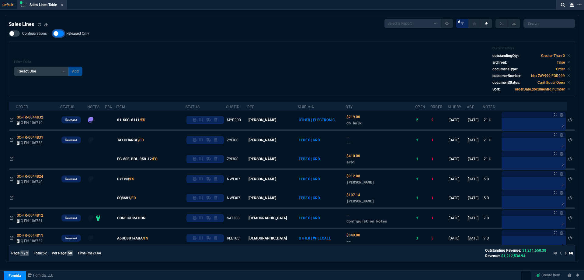
checkbox input "false"
click at [239, 42] on div "Filter Table Select One Add Filter () Age () ATS () Cond (itemVariantCode) Cust…" at bounding box center [292, 69] width 567 height 56
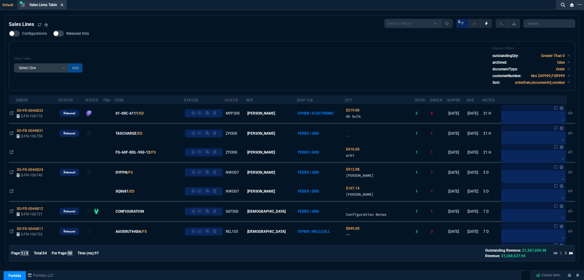
click at [63, 4] on icon at bounding box center [62, 5] width 3 height 4
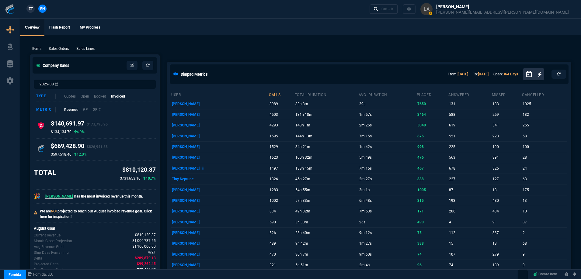
click at [30, 9] on span "ZT" at bounding box center [31, 8] width 4 height 5
click at [83, 46] on p "Sales Lines" at bounding box center [85, 48] width 18 height 5
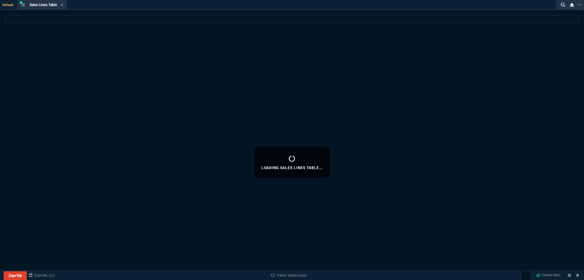
select select
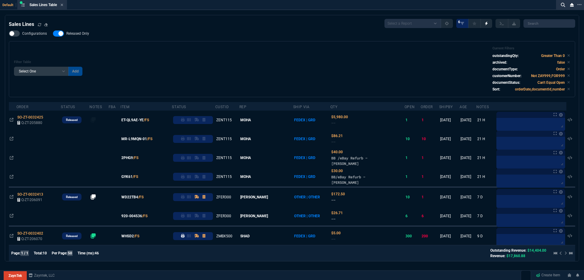
click at [80, 35] on span "Released Only" at bounding box center [77, 33] width 23 height 5
click at [53, 34] on input "Released Only" at bounding box center [53, 33] width 0 height 0
checkbox input "false"
click at [137, 44] on div "Filter Table Select One Add Filter () Age () ATS () Cond (itemVariantCode) Cust…" at bounding box center [292, 69] width 567 height 56
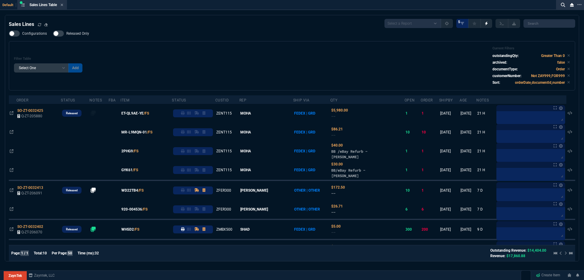
click at [63, 5] on icon at bounding box center [62, 5] width 2 height 2
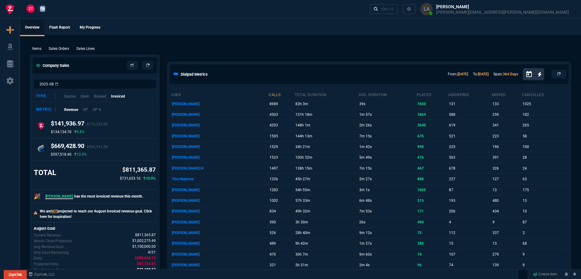
click at [44, 6] on link "FN" at bounding box center [42, 9] width 8 height 8
click at [91, 49] on p "Sales Lines" at bounding box center [85, 48] width 18 height 5
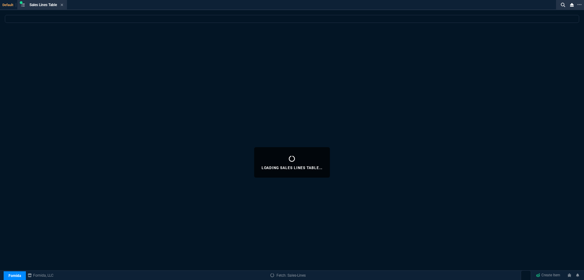
select select
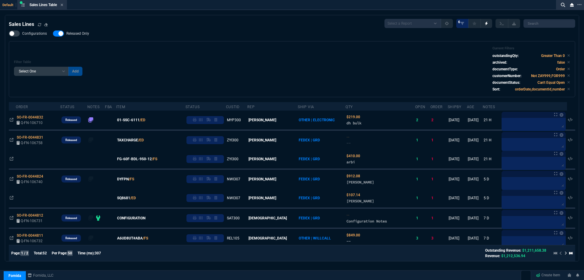
click at [75, 34] on span "Released Only" at bounding box center [77, 33] width 23 height 5
click at [53, 34] on input "Released Only" at bounding box center [53, 33] width 0 height 0
checkbox input "false"
click at [199, 42] on div "Filter Table Select One Add Filter () Age () ATS () Cond (itemVariantCode) Cust…" at bounding box center [292, 69] width 567 height 56
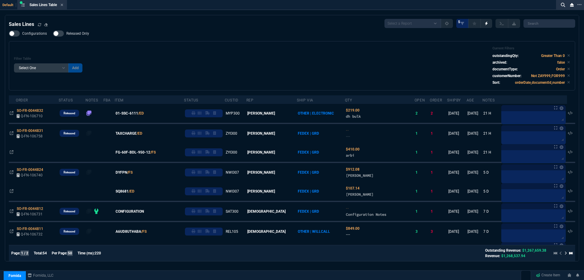
select select
click at [77, 36] on label "Released Only" at bounding box center [74, 33] width 42 height 6
click at [53, 34] on input "Released Only" at bounding box center [53, 33] width 0 height 0
click at [173, 54] on div "Filter Table Select One Add Filter () Age () ATS () Cond (itemVariantCode) Cust…" at bounding box center [292, 65] width 556 height 39
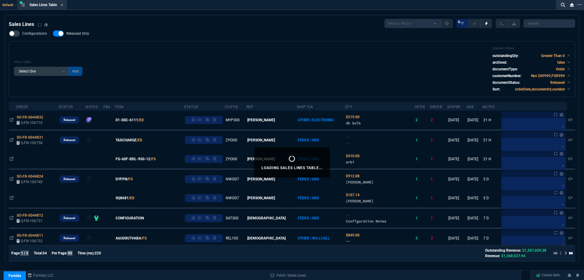
click at [88, 36] on span "Released Only" at bounding box center [77, 33] width 23 height 5
click at [53, 34] on input "Released Only" at bounding box center [53, 33] width 0 height 0
checkbox input "false"
click at [188, 47] on div "Filter Table Select One Add Filter () Age () ATS () Cond (itemVariantCode) Cust…" at bounding box center [292, 69] width 556 height 46
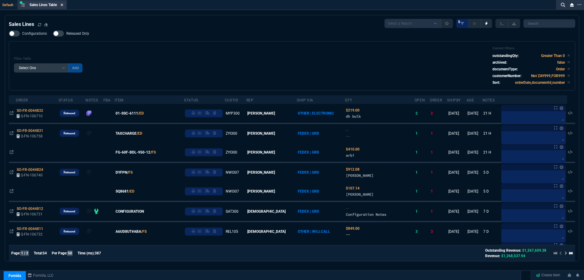
click at [62, 6] on icon at bounding box center [62, 5] width 2 height 2
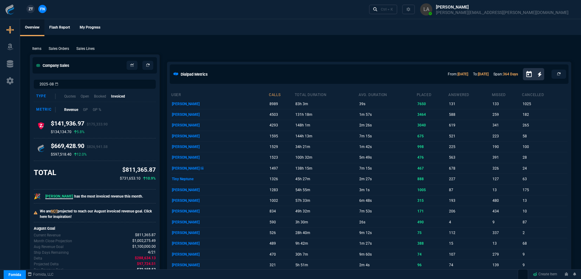
click at [31, 9] on span "ZT" at bounding box center [31, 8] width 4 height 5
click at [93, 50] on p "Sales Lines" at bounding box center [85, 48] width 18 height 5
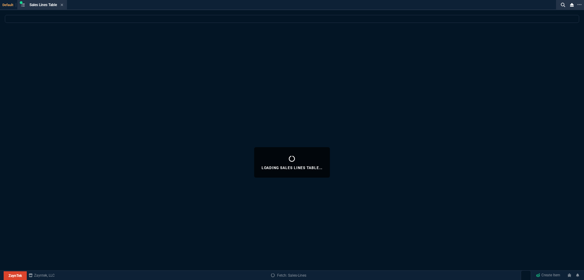
select select
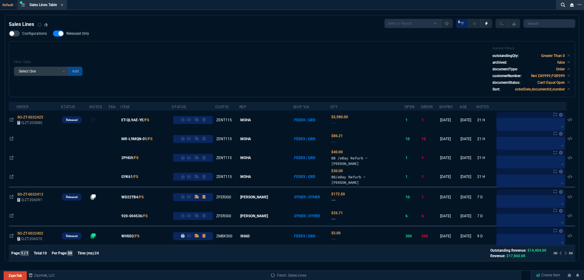
click at [85, 34] on span "Released Only" at bounding box center [77, 33] width 23 height 5
click at [53, 34] on input "Released Only" at bounding box center [53, 33] width 0 height 0
click at [159, 47] on div "Filter Table Select One Add Filter () Age () ATS () Cond (itemVariantCode) Cust…" at bounding box center [292, 69] width 556 height 46
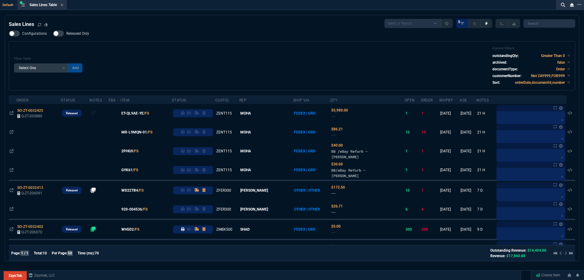
click at [75, 34] on span "Released Only" at bounding box center [77, 33] width 23 height 5
click at [53, 34] on input "Released Only" at bounding box center [53, 33] width 0 height 0
click at [202, 42] on div "Filter Table Select One Add Filter () Age () ATS () Cond (itemVariantCode) Cust…" at bounding box center [292, 65] width 567 height 49
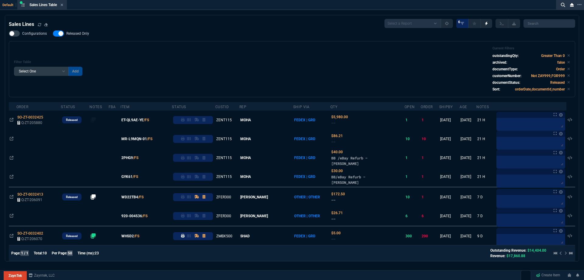
click at [82, 31] on label "Released Only" at bounding box center [74, 33] width 42 height 6
click at [53, 33] on input "Released Only" at bounding box center [53, 33] width 0 height 0
click at [224, 55] on div "Filter Table Select One Add Filter () Age () ATS () Cond (itemVariantCode) Cust…" at bounding box center [292, 69] width 556 height 46
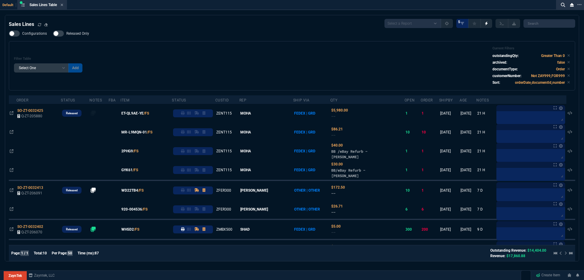
click at [77, 34] on span "Released Only" at bounding box center [77, 33] width 23 height 5
click at [53, 34] on input "Released Only" at bounding box center [53, 33] width 0 height 0
click at [198, 36] on div "Configurations Released Only Filter Table Select One Add Filter () Age () ATS (…" at bounding box center [292, 60] width 567 height 60
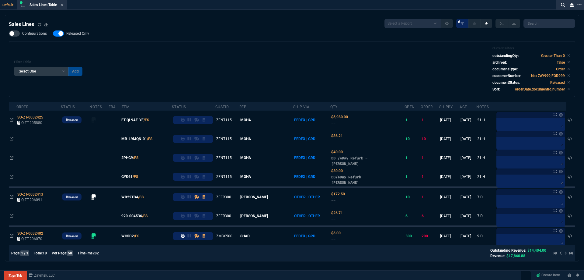
drag, startPoint x: 82, startPoint y: 35, endPoint x: 144, endPoint y: 46, distance: 63.3
click at [82, 35] on span "Released Only" at bounding box center [77, 33] width 23 height 5
click at [53, 34] on input "Released Only" at bounding box center [53, 33] width 0 height 0
checkbox input "false"
click at [144, 46] on div "Filter Table Select One Add Filter () Age () ATS () Cond (itemVariantCode) Cust…" at bounding box center [292, 69] width 567 height 56
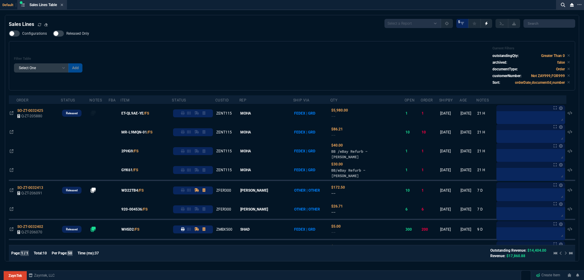
click at [246, 28] on div "Sales Lines Select a Report NEW QUERY SonicWall Sale AMZ (MTD) NEW QUERY INS100…" at bounding box center [292, 23] width 567 height 9
click at [63, 6] on icon at bounding box center [62, 5] width 3 height 4
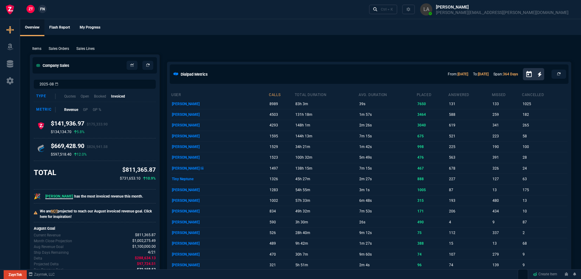
click at [33, 6] on link "ZT" at bounding box center [30, 9] width 8 height 8
click at [48, 10] on div "ZT FN Ctrl + K" at bounding box center [290, 9] width 581 height 19
click at [45, 9] on link "FN" at bounding box center [42, 9] width 8 height 8
click at [84, 48] on p "Sales Lines" at bounding box center [85, 48] width 18 height 5
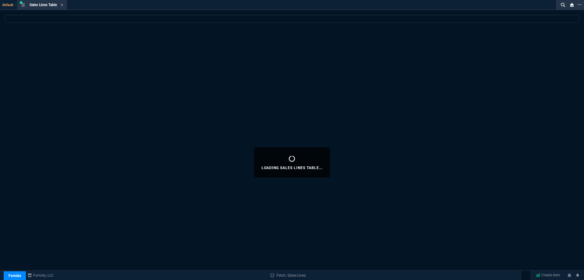
select select
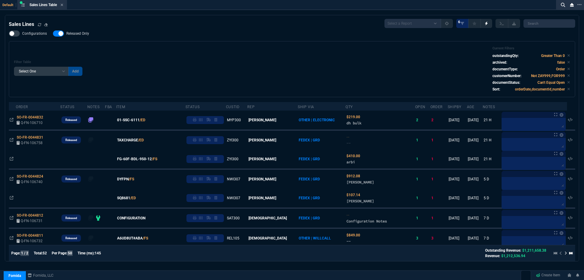
click at [81, 37] on label "Released Only" at bounding box center [74, 33] width 42 height 6
click at [53, 34] on input "Released Only" at bounding box center [53, 33] width 0 height 0
click at [193, 51] on div "Filter Table Select One Add Filter () Age () ATS () Cond (itemVariantCode) Cust…" at bounding box center [292, 69] width 556 height 46
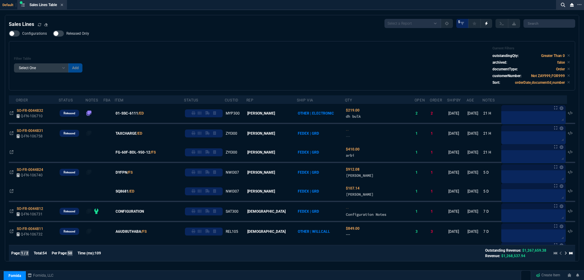
click at [82, 34] on span "Released Only" at bounding box center [77, 33] width 23 height 5
click at [53, 34] on input "Released Only" at bounding box center [53, 33] width 0 height 0
click at [141, 53] on div "Filter Table Select One Add Filter () Age () ATS () Cond (itemVariantCode) Cust…" at bounding box center [292, 65] width 556 height 39
click at [83, 36] on span "Released Only" at bounding box center [77, 33] width 23 height 5
click at [53, 34] on input "Released Only" at bounding box center [53, 33] width 0 height 0
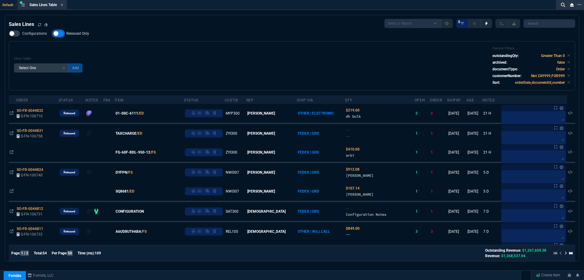
checkbox input "false"
click at [163, 65] on div "Filter Table Select One Add Filter () Age () ATS () Cond (itemVariantCode) Cust…" at bounding box center [292, 65] width 556 height 39
click at [63, 7] on fa-icon at bounding box center [62, 5] width 3 height 4
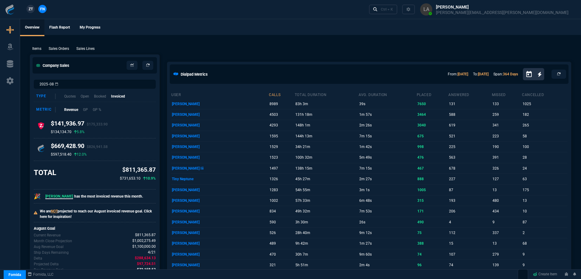
click at [30, 12] on link "ZT" at bounding box center [30, 9] width 8 height 8
click at [89, 48] on p "Sales Lines" at bounding box center [85, 48] width 18 height 5
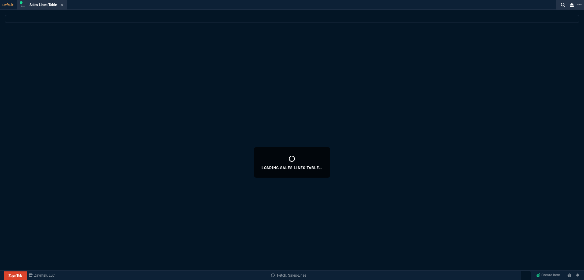
select select
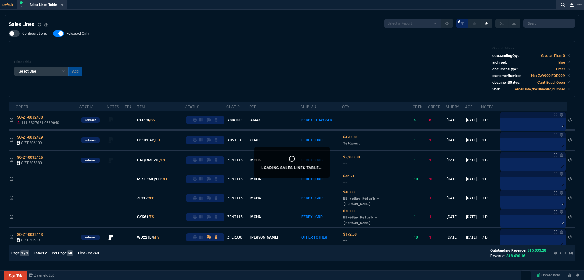
click at [81, 36] on span "Released Only" at bounding box center [77, 33] width 23 height 5
click at [53, 34] on input "Released Only" at bounding box center [53, 33] width 0 height 0
checkbox input "false"
click at [149, 50] on div "Filter Table Select One Add Filter () Age () ATS () Cond (itemVariantCode) Cust…" at bounding box center [292, 69] width 556 height 46
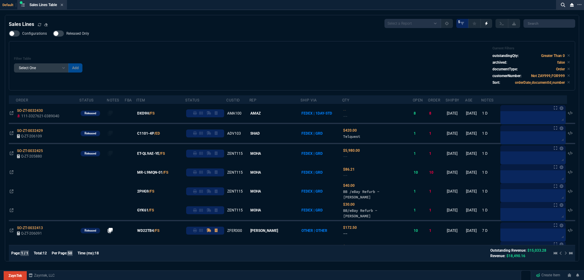
drag, startPoint x: 153, startPoint y: 135, endPoint x: 159, endPoint y: 139, distance: 7.9
click at [153, 135] on span "C1101-4P" at bounding box center [145, 133] width 17 height 5
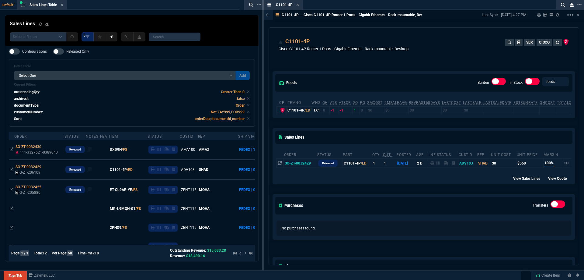
click at [297, 6] on icon at bounding box center [297, 5] width 3 height 4
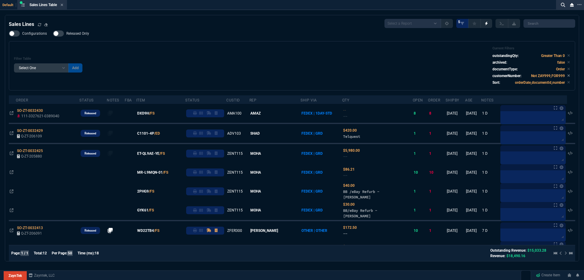
click at [149, 114] on span "DXD9H" at bounding box center [143, 112] width 12 height 5
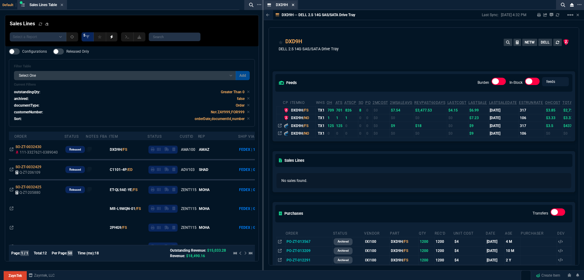
click at [294, 3] on icon at bounding box center [293, 5] width 3 height 4
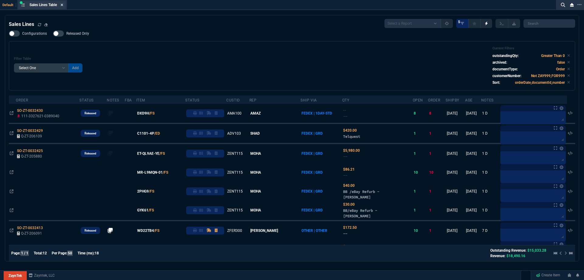
click at [62, 4] on icon at bounding box center [62, 5] width 2 height 2
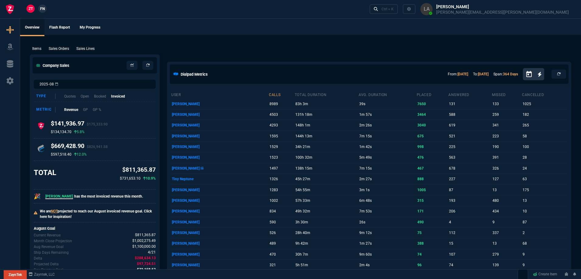
click at [44, 9] on span "FN" at bounding box center [42, 8] width 5 height 5
drag, startPoint x: 86, startPoint y: 46, endPoint x: 170, endPoint y: 39, distance: 84.0
click at [86, 47] on p "Sales Lines" at bounding box center [85, 48] width 18 height 5
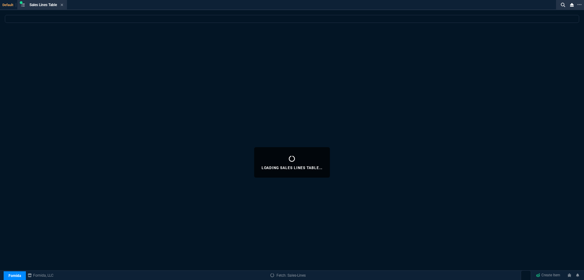
select select
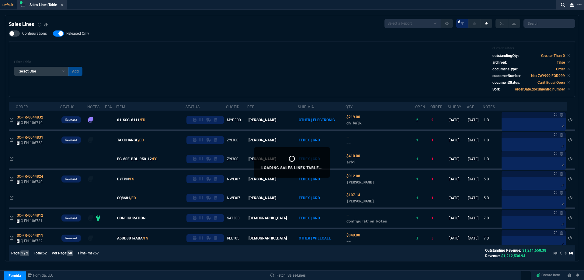
click at [86, 35] on span "Released Only" at bounding box center [77, 33] width 23 height 5
click at [53, 34] on input "Released Only" at bounding box center [53, 33] width 0 height 0
click at [155, 40] on div "Configurations Released Only Filter Table Select One Add Filter () Age () ATS (…" at bounding box center [292, 63] width 567 height 67
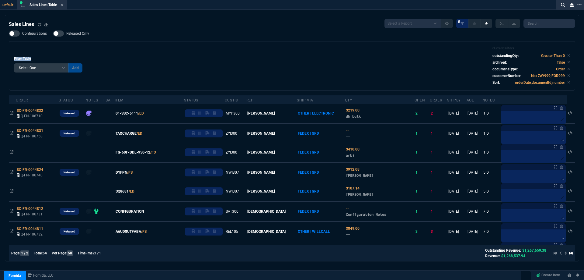
click at [158, 40] on div "Configurations Released Only Filter Table Select One Add Filter () Age () ATS (…" at bounding box center [292, 60] width 567 height 60
drag, startPoint x: 73, startPoint y: 32, endPoint x: 117, endPoint y: 45, distance: 45.8
click at [73, 33] on span "Released Only" at bounding box center [77, 33] width 23 height 5
click at [53, 33] on input "Released Only" at bounding box center [53, 33] width 0 height 0
click at [127, 51] on div "Filter Table Select One Add Filter () Age () ATS () Cond (itemVariantCode) Cust…" at bounding box center [292, 65] width 556 height 39
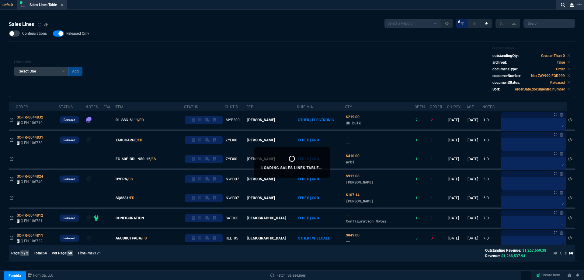
click at [81, 36] on span "Released Only" at bounding box center [77, 33] width 23 height 5
click at [53, 34] on input "Released Only" at bounding box center [53, 33] width 0 height 0
checkbox input "false"
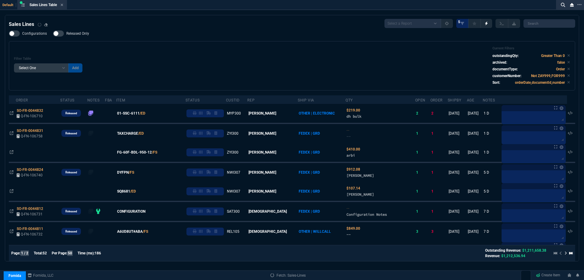
click at [75, 43] on div "Filter Table Select One Add Filter () Age () ATS () Cond (itemVariantCode) Cust…" at bounding box center [292, 65] width 567 height 49
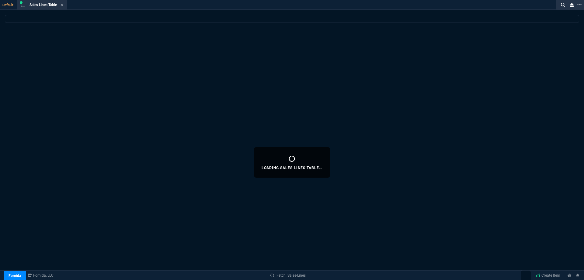
select select
